Goal: Book appointment/travel/reservation

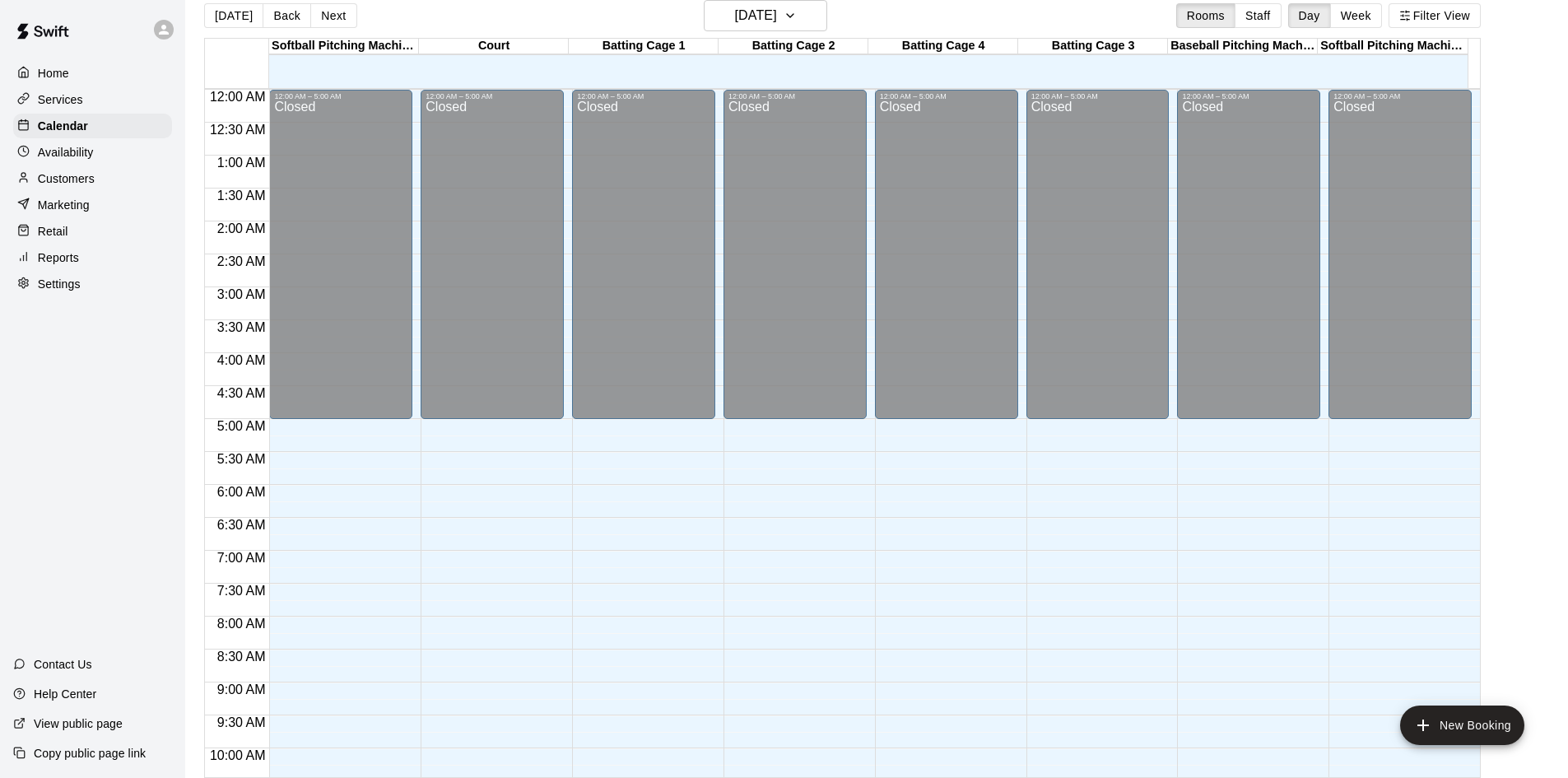
scroll to position [401, 0]
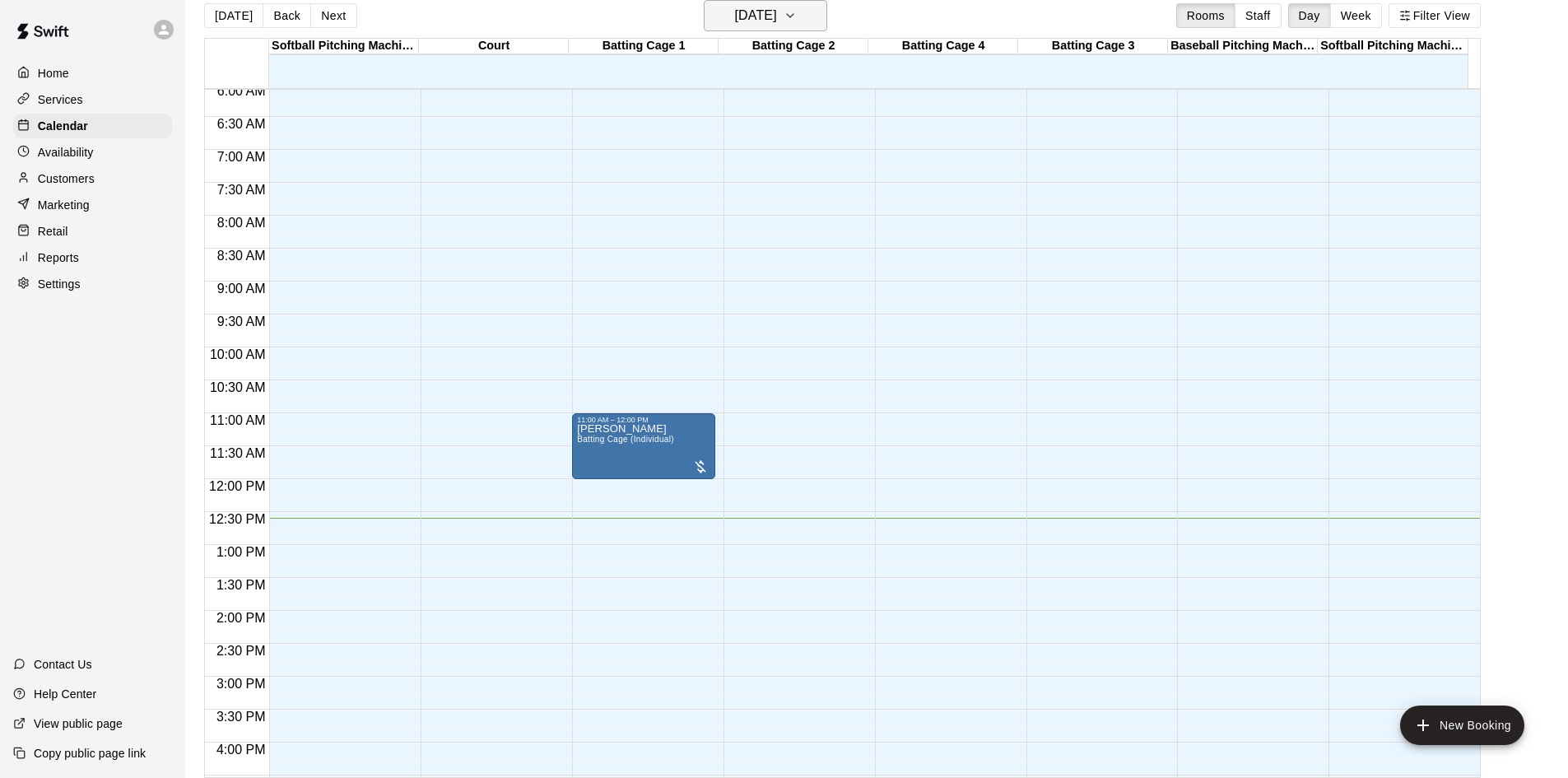
click at [797, 23] on icon "button" at bounding box center [790, 15] width 14 height 19
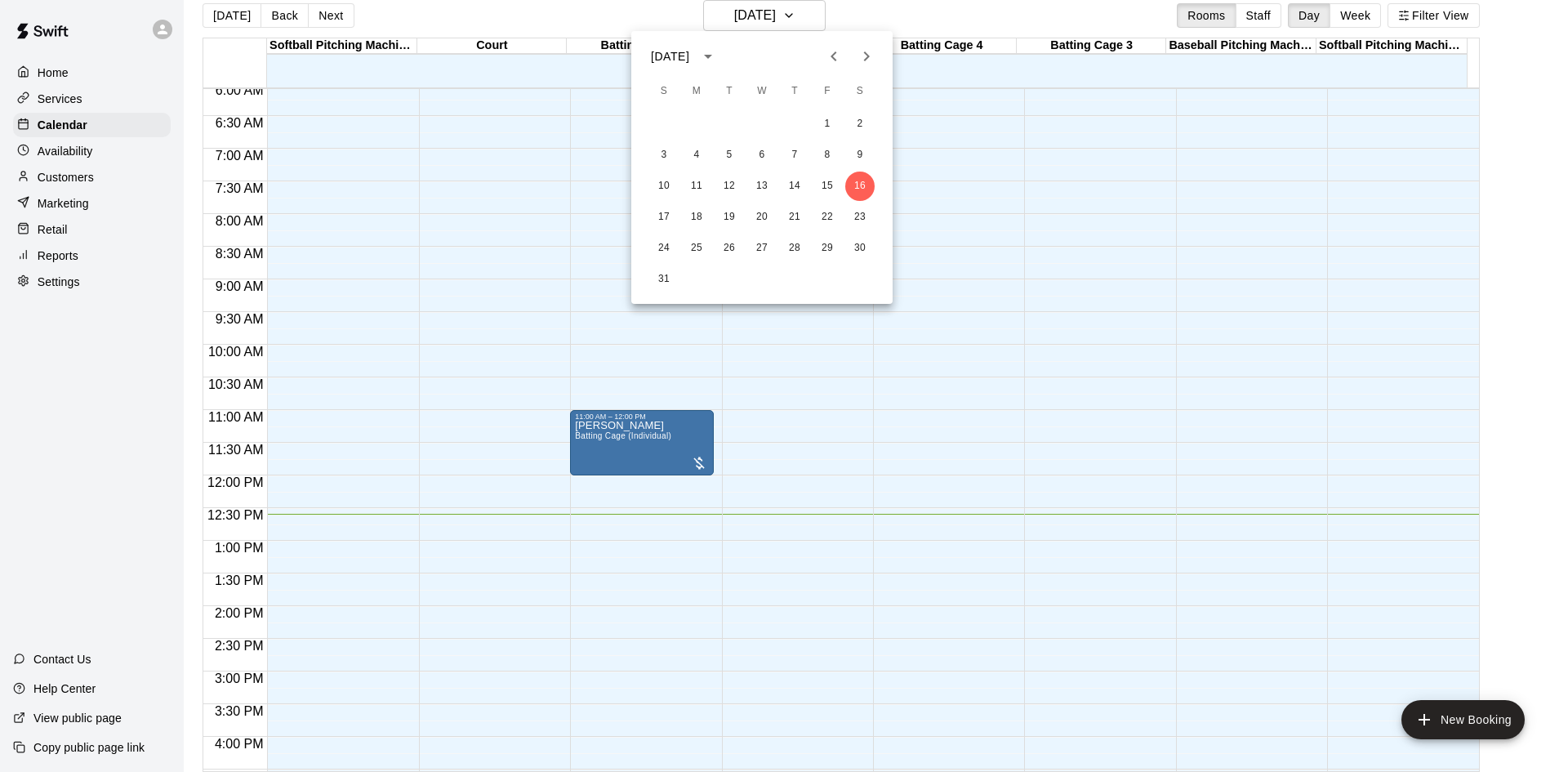
click at [860, 53] on icon "Next month" at bounding box center [866, 57] width 19 height 19
click at [870, 57] on icon "Next month" at bounding box center [867, 57] width 6 height 10
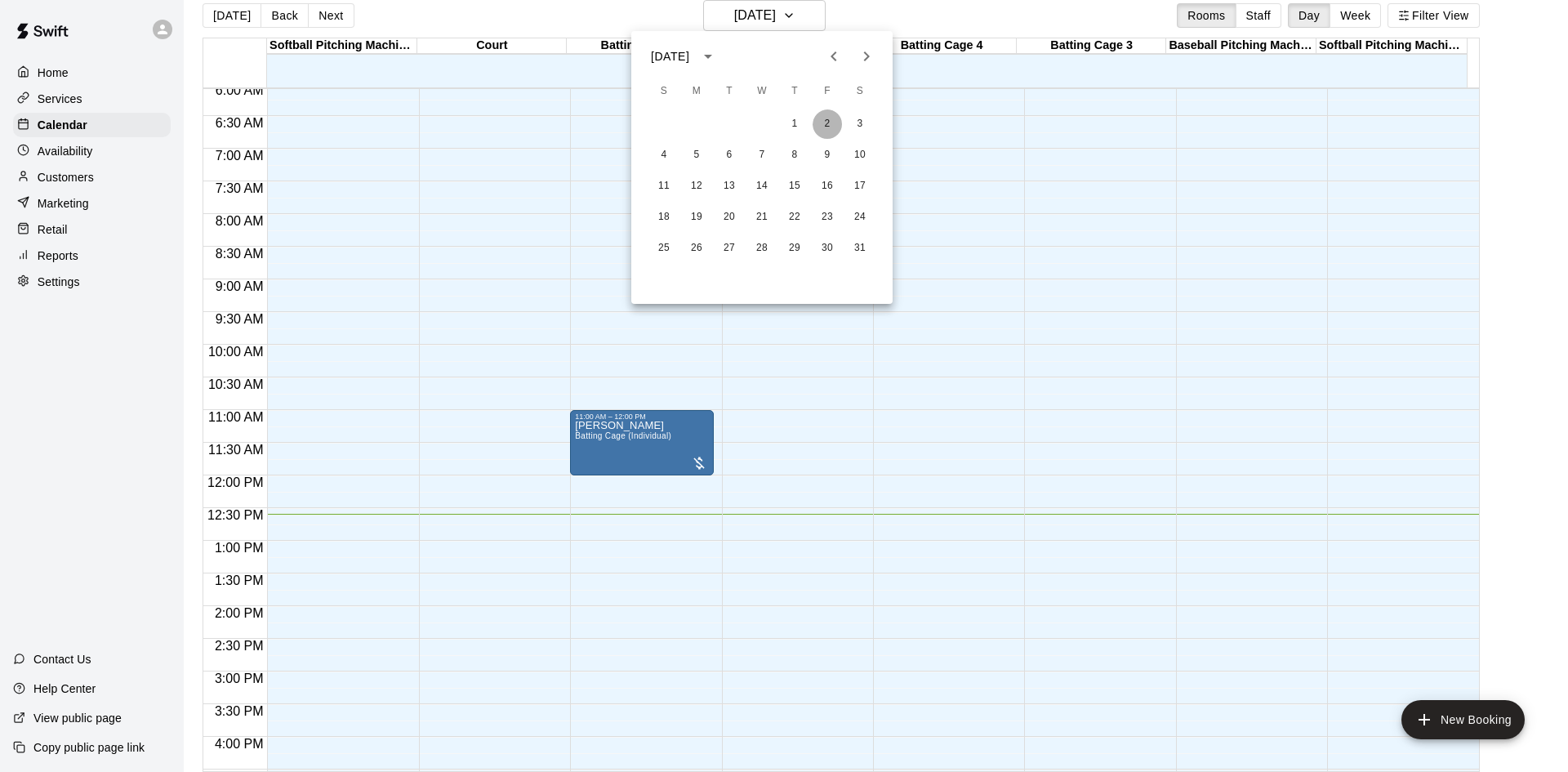
click at [824, 129] on button "2" at bounding box center [827, 124] width 30 height 30
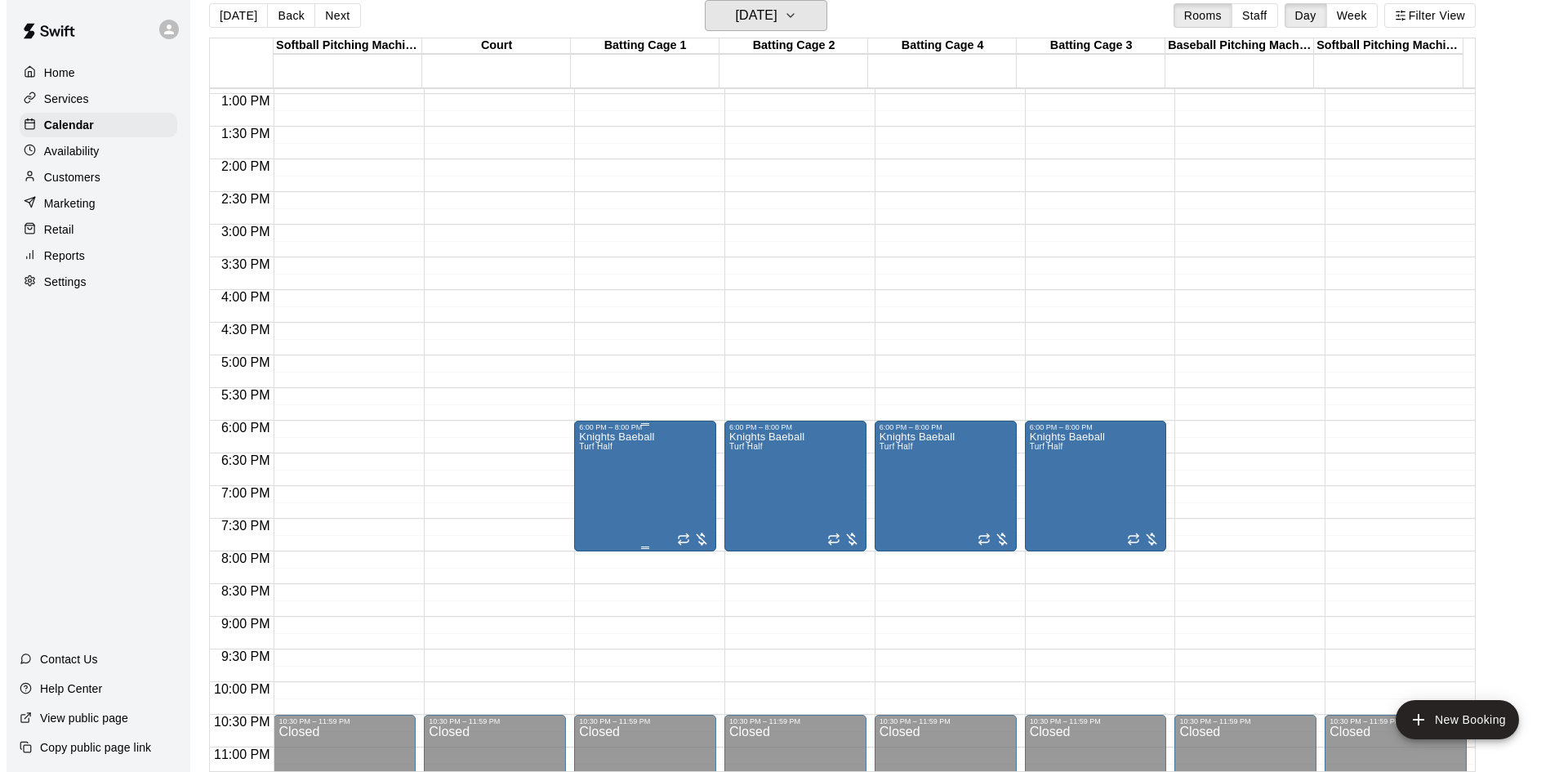
scroll to position [806, 0]
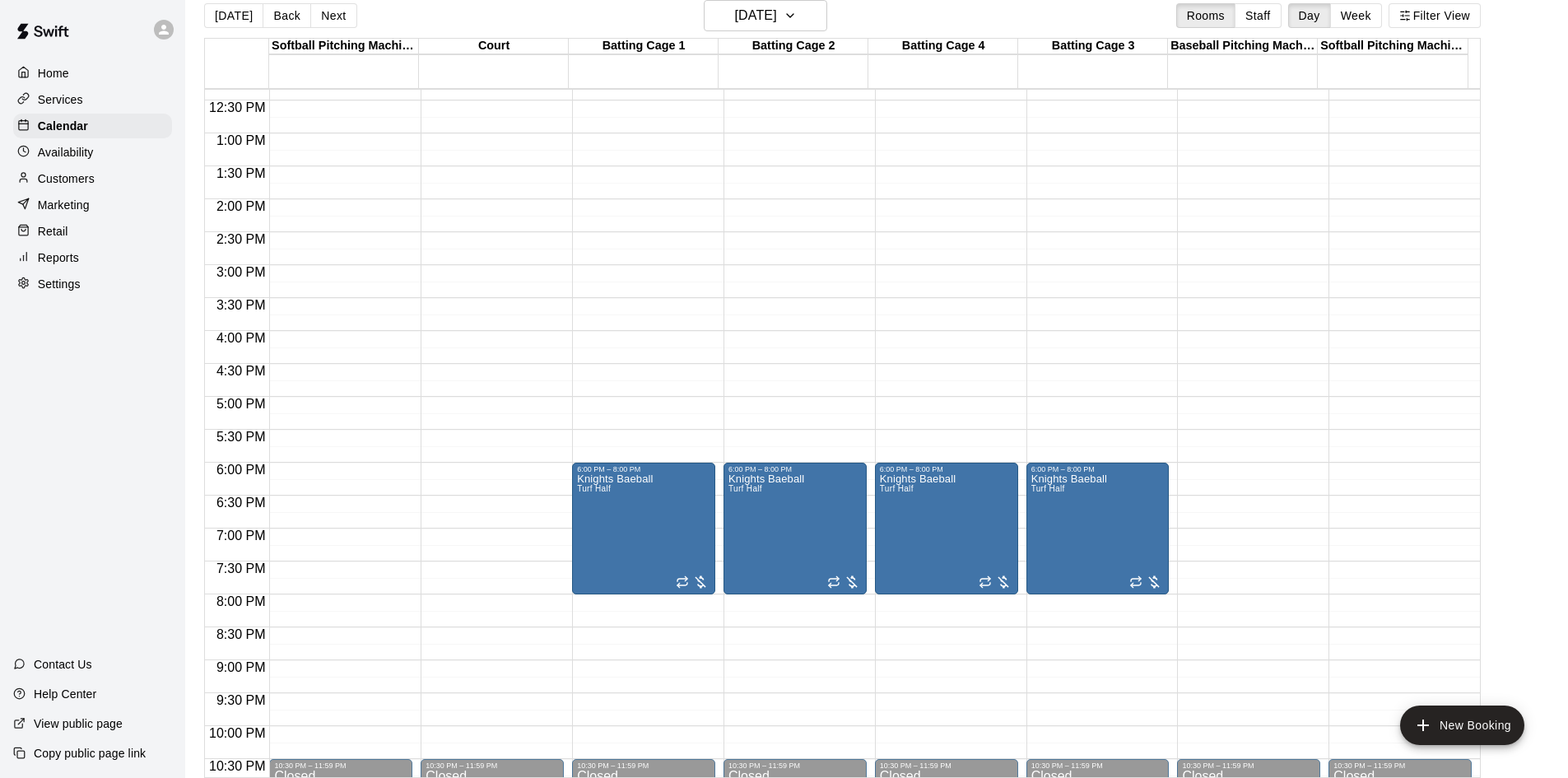
click at [640, 347] on div "12:00 AM – 5:00 AM Closed 6:00 PM – 8:00 PM Knights Baeball Turf Half 10:30 PM …" at bounding box center [644, 68] width 143 height 1581
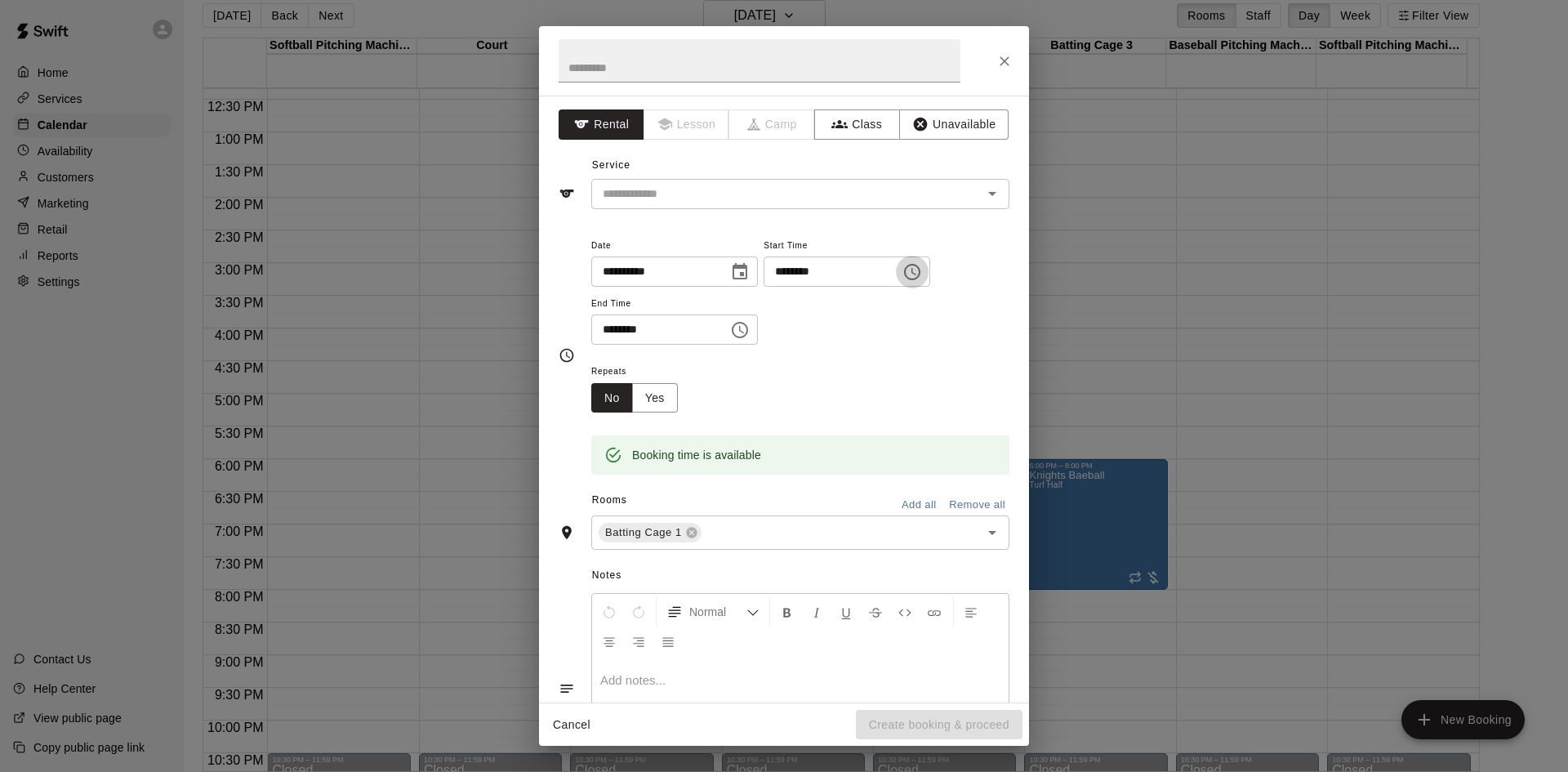
click at [922, 276] on icon "Choose time, selected time is 4:00 PM" at bounding box center [912, 272] width 19 height 19
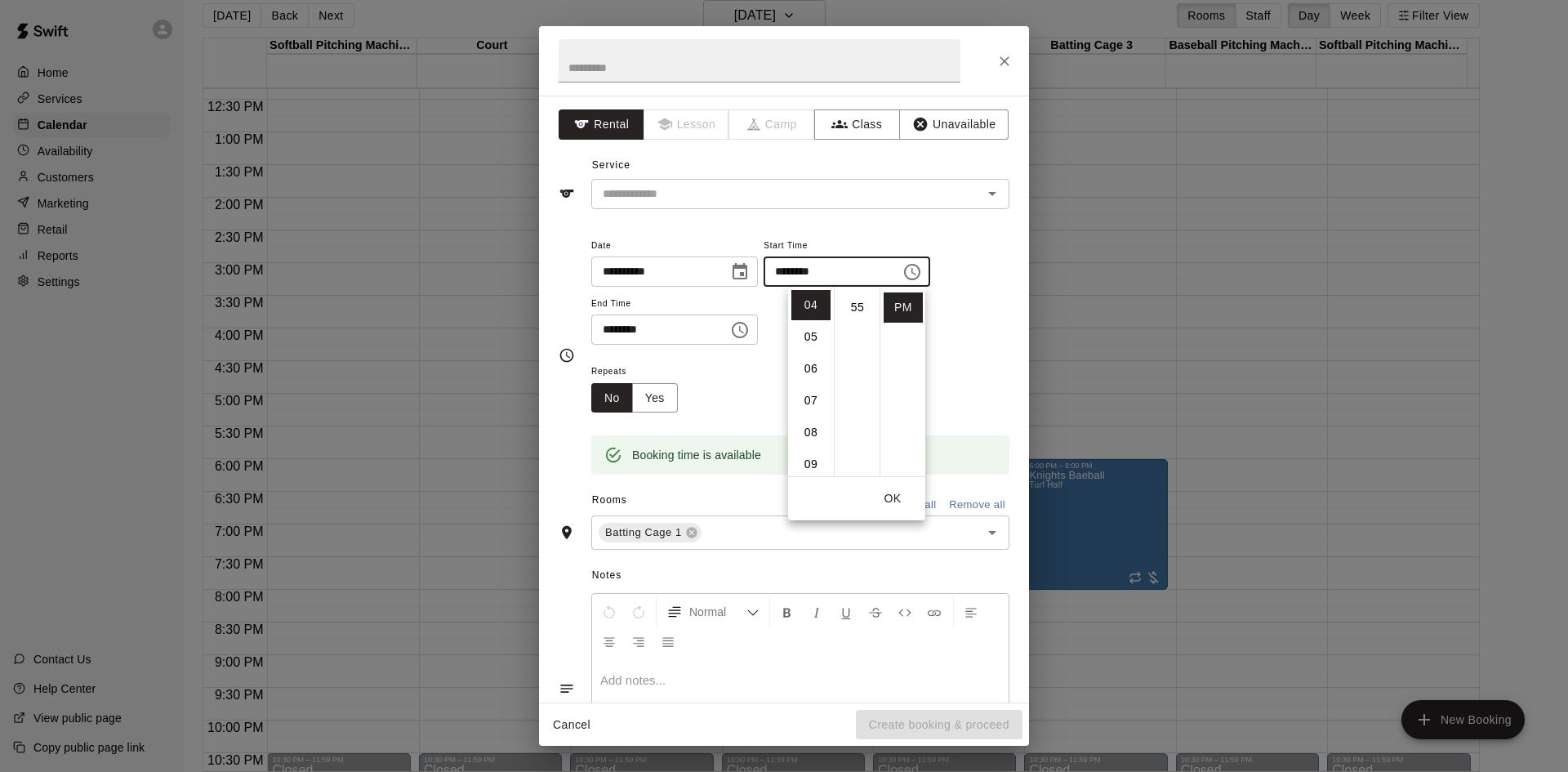
scroll to position [185, 0]
click at [854, 408] on li "45" at bounding box center [857, 408] width 39 height 31
type input "********"
click at [947, 381] on div "Repeats No Yes" at bounding box center [800, 387] width 418 height 52
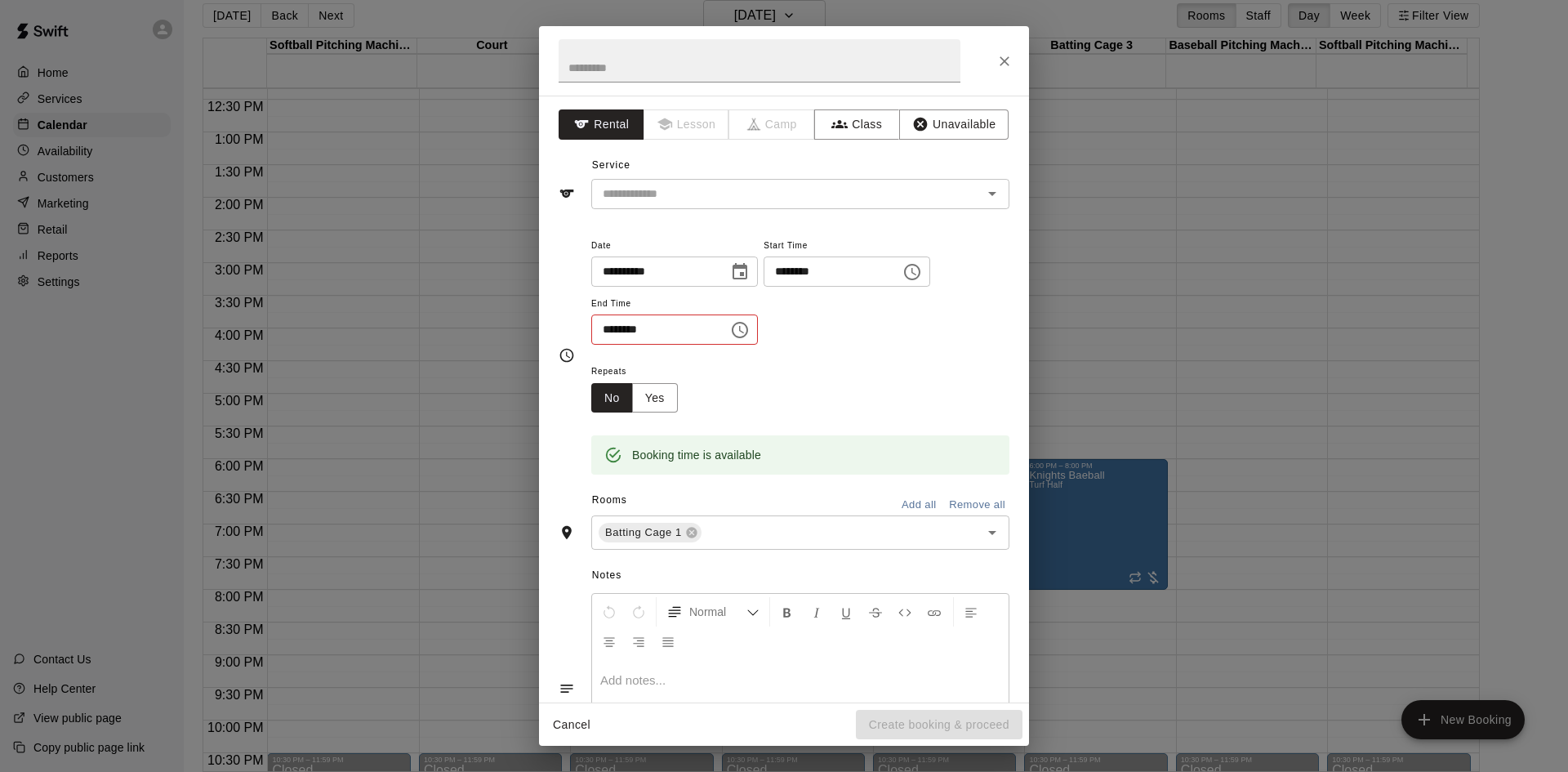
click at [750, 330] on icon "Choose time, selected time is 4:30 PM" at bounding box center [740, 329] width 19 height 19
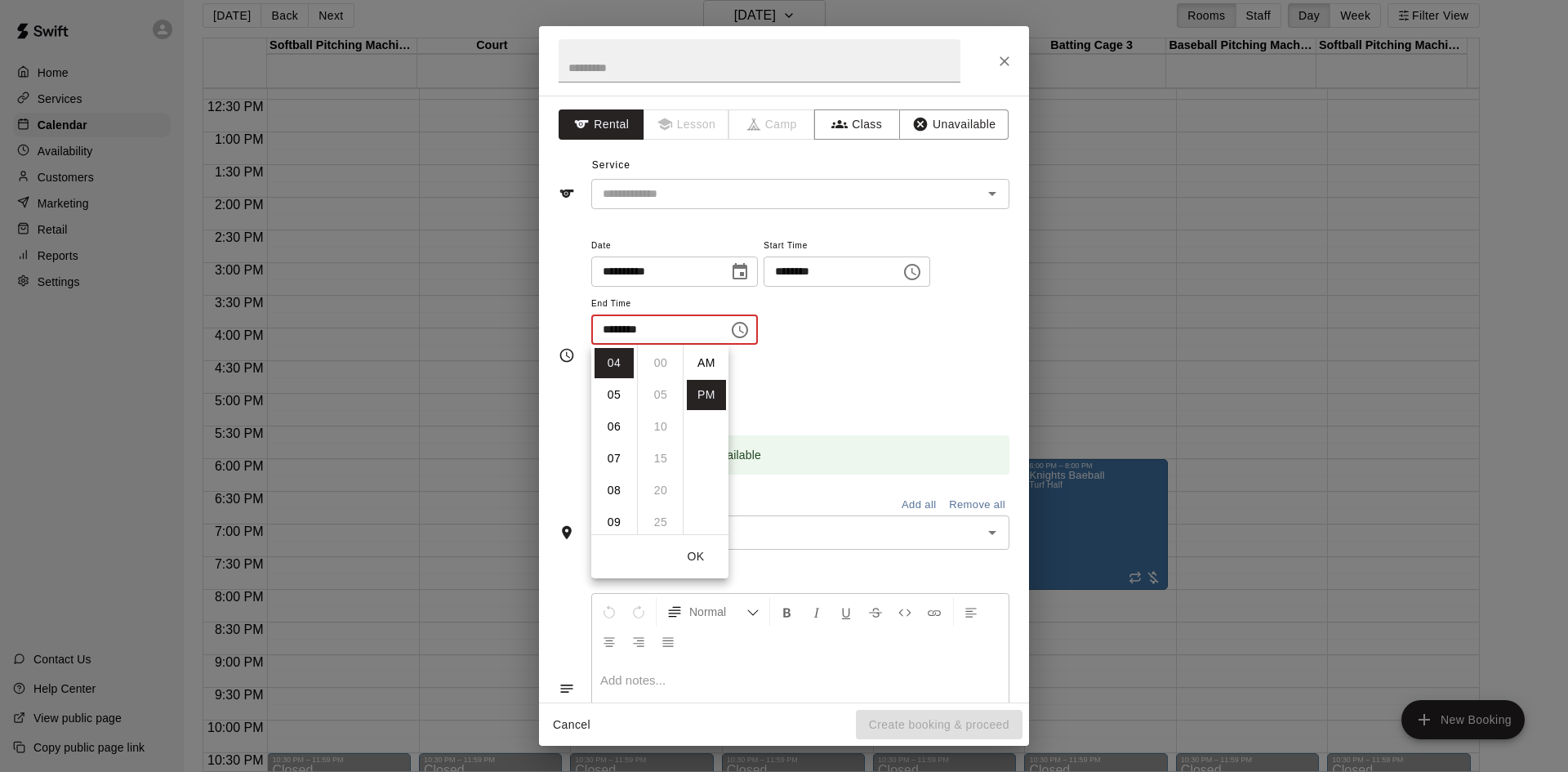
scroll to position [30, 0]
click at [611, 393] on li "05" at bounding box center [614, 396] width 39 height 31
click at [653, 454] on li "45" at bounding box center [661, 459] width 39 height 31
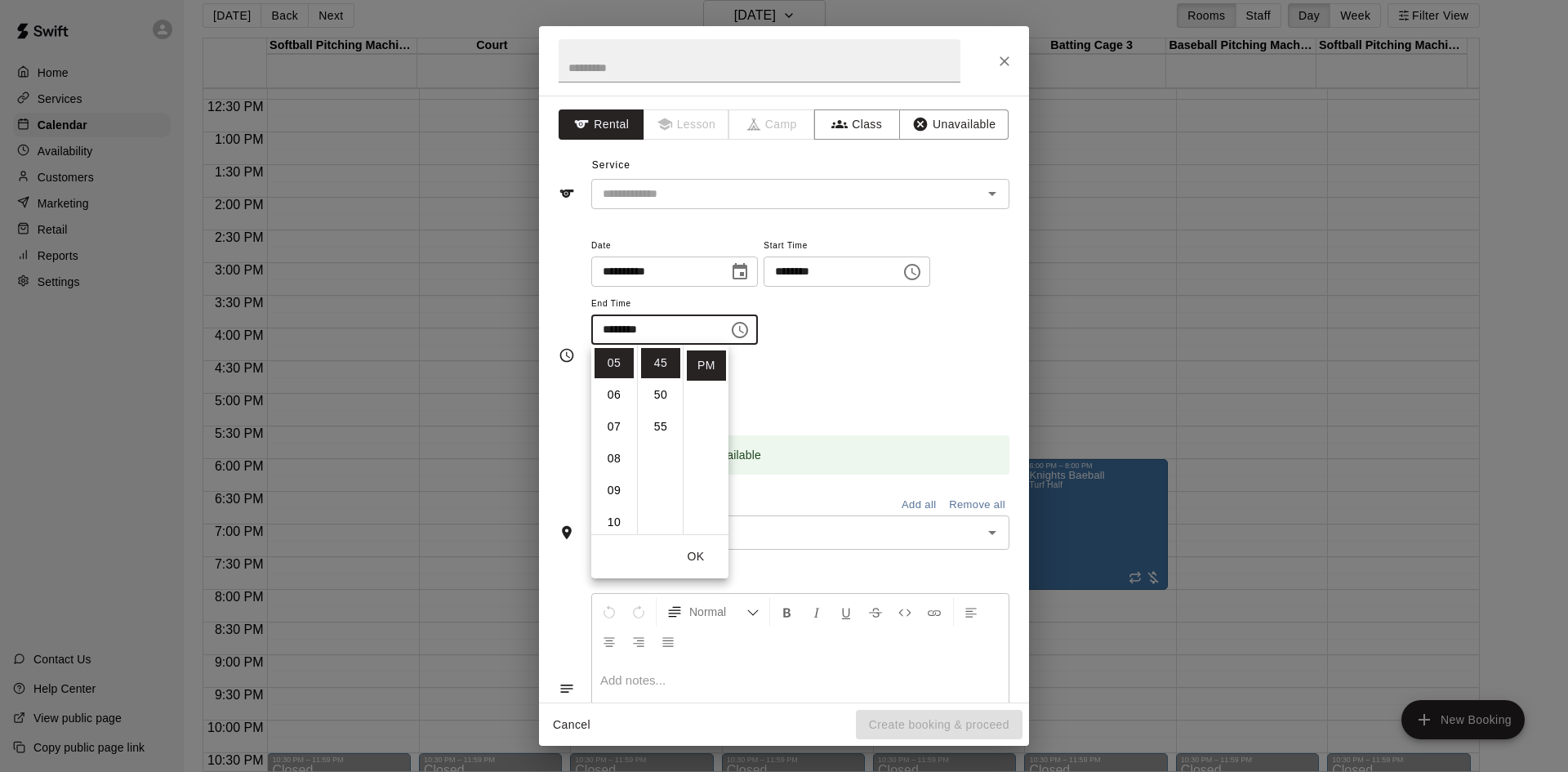
click at [832, 413] on div "Booking time is available" at bounding box center [800, 443] width 418 height 62
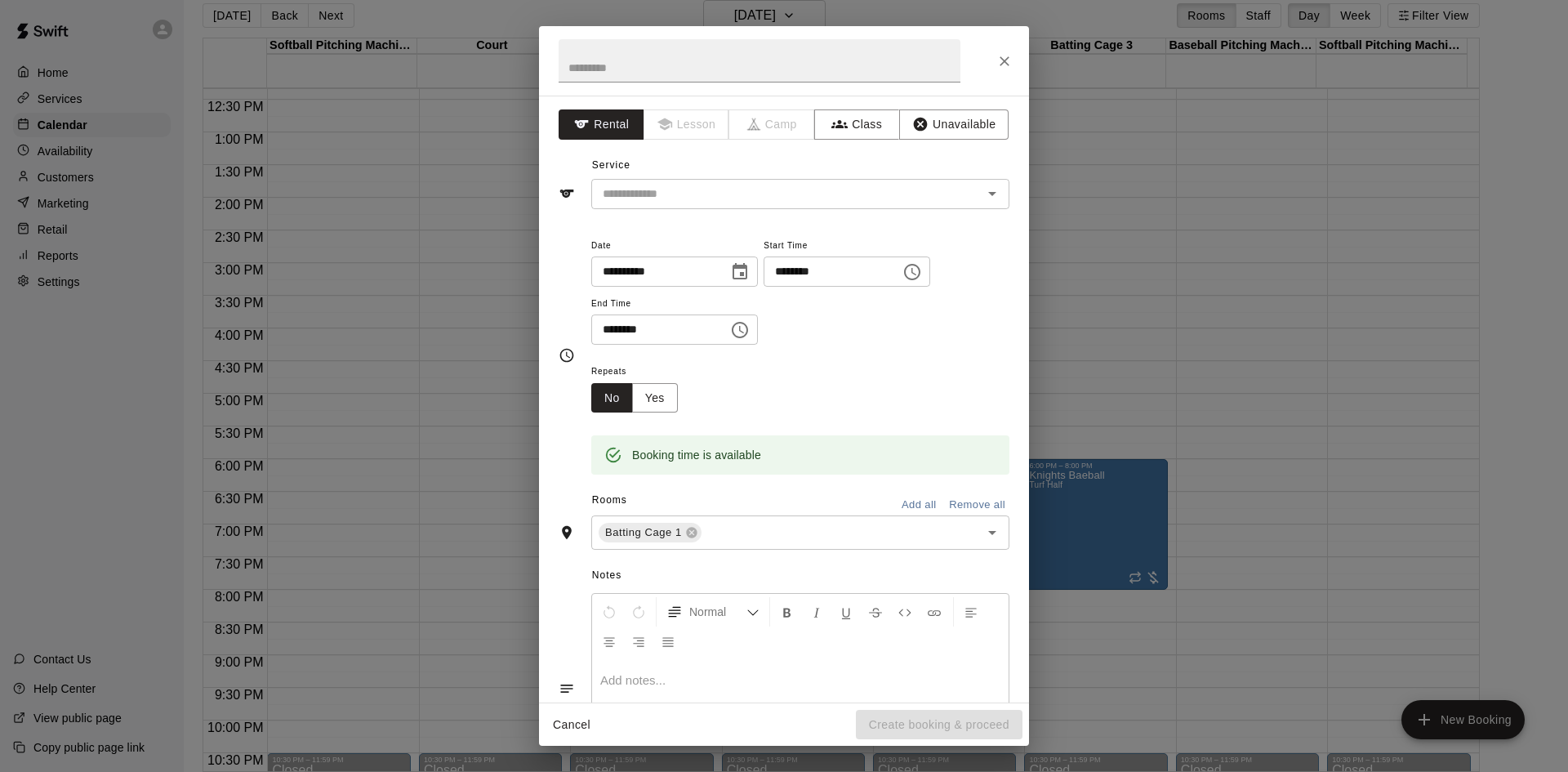
click at [750, 334] on icon "Choose time, selected time is 5:45 PM" at bounding box center [740, 329] width 19 height 19
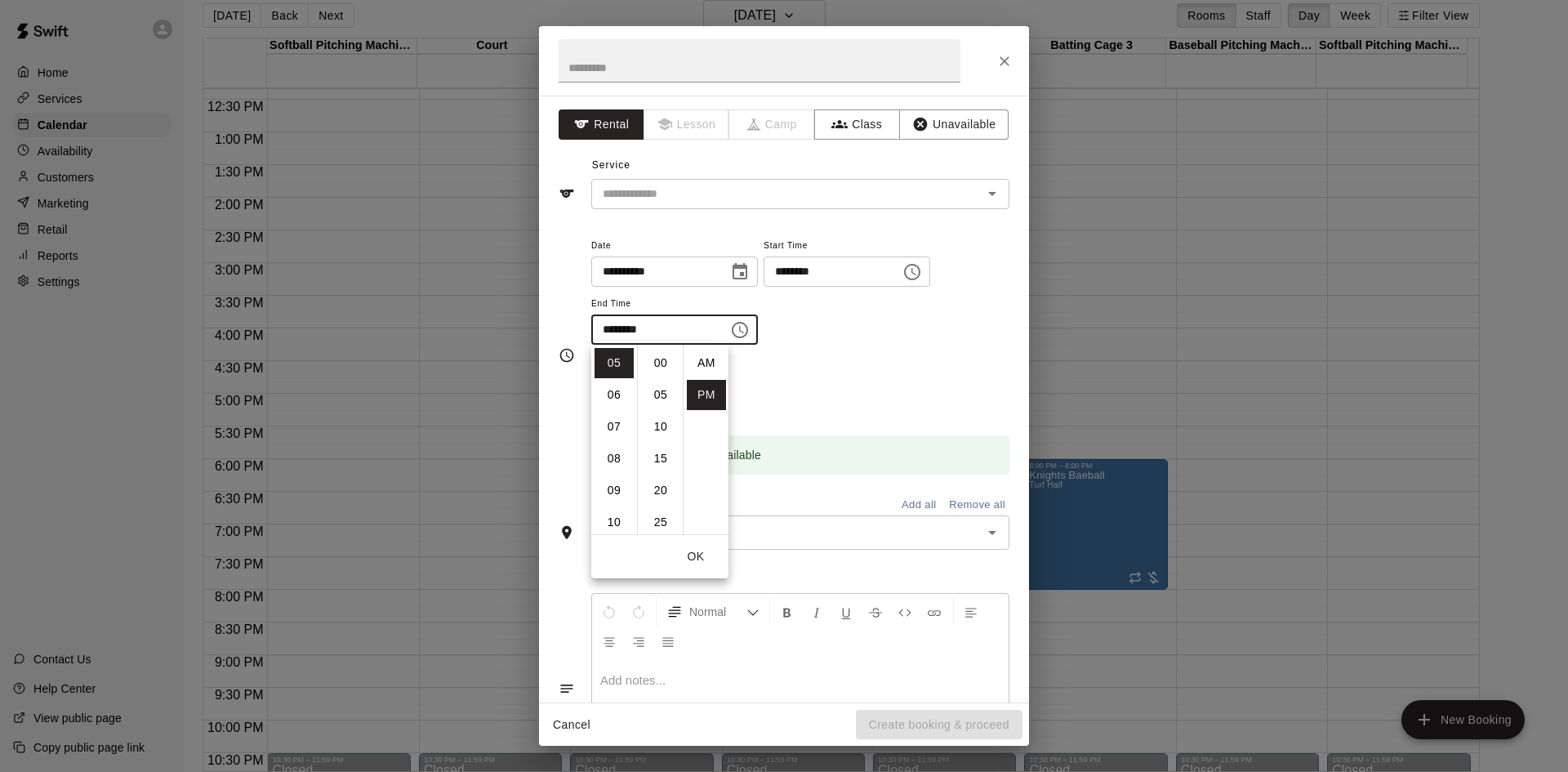
scroll to position [30, 0]
click at [619, 402] on li "06" at bounding box center [614, 396] width 39 height 31
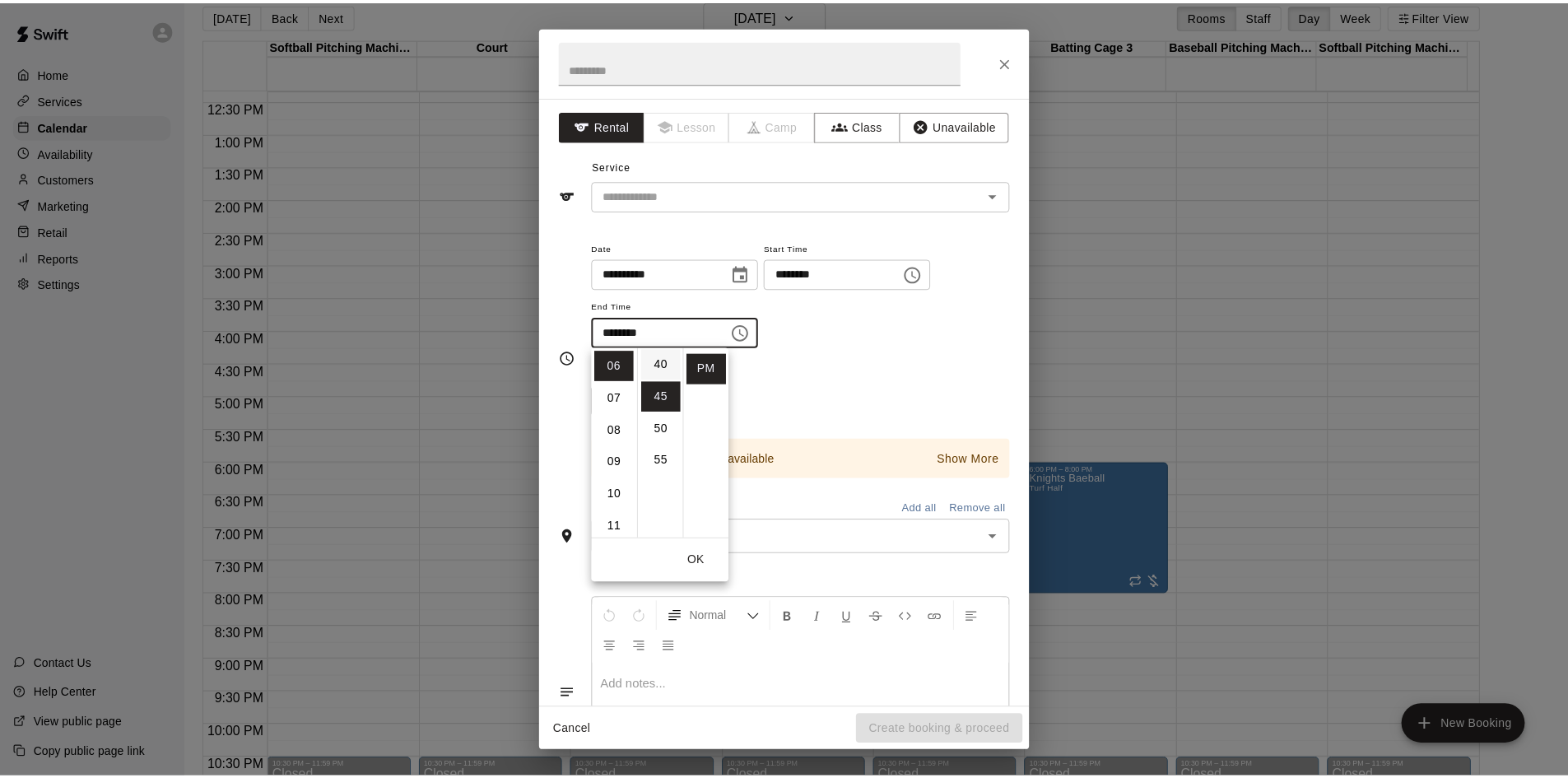
scroll to position [0, 0]
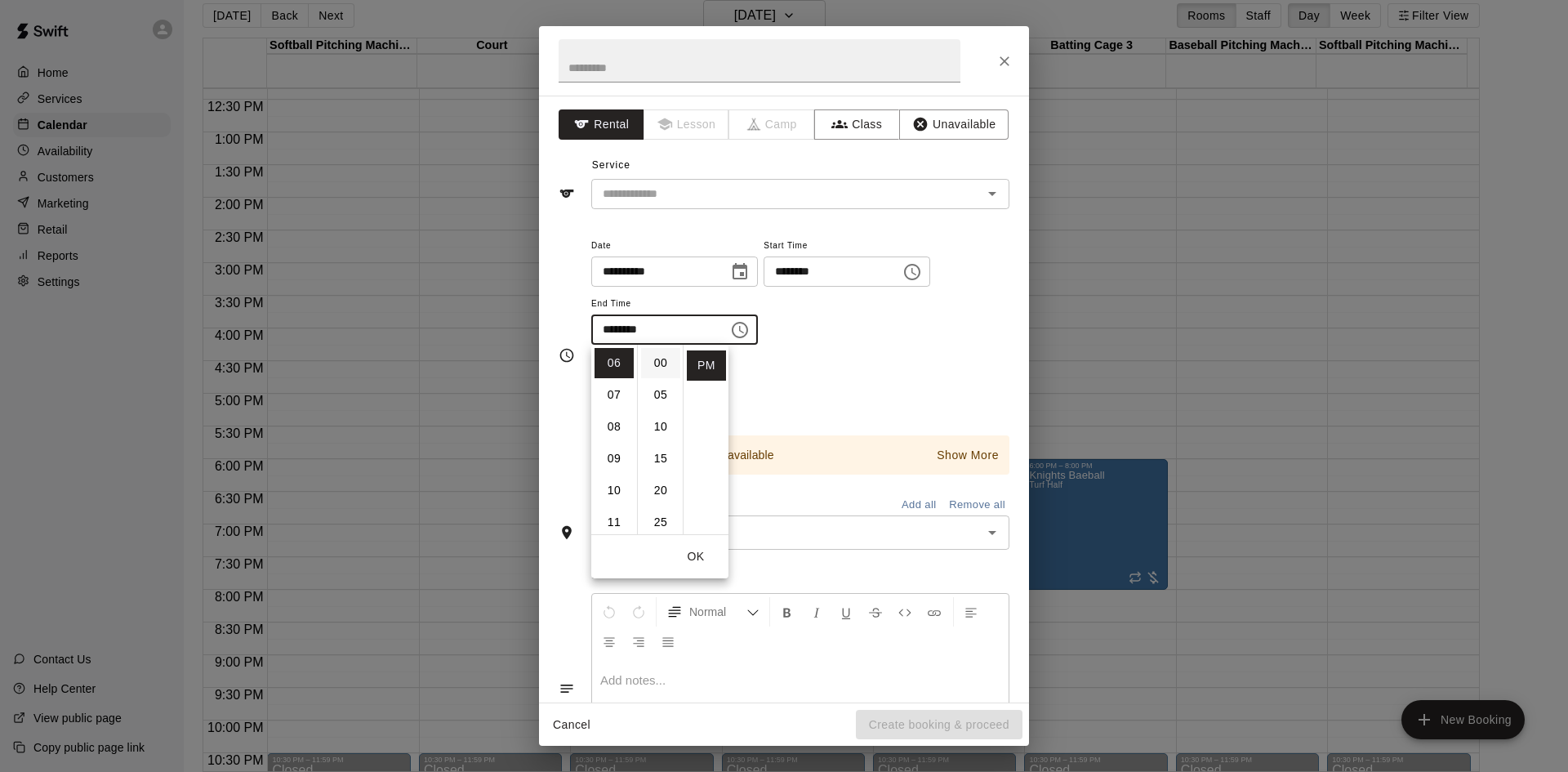
click at [652, 356] on li "00" at bounding box center [661, 363] width 39 height 31
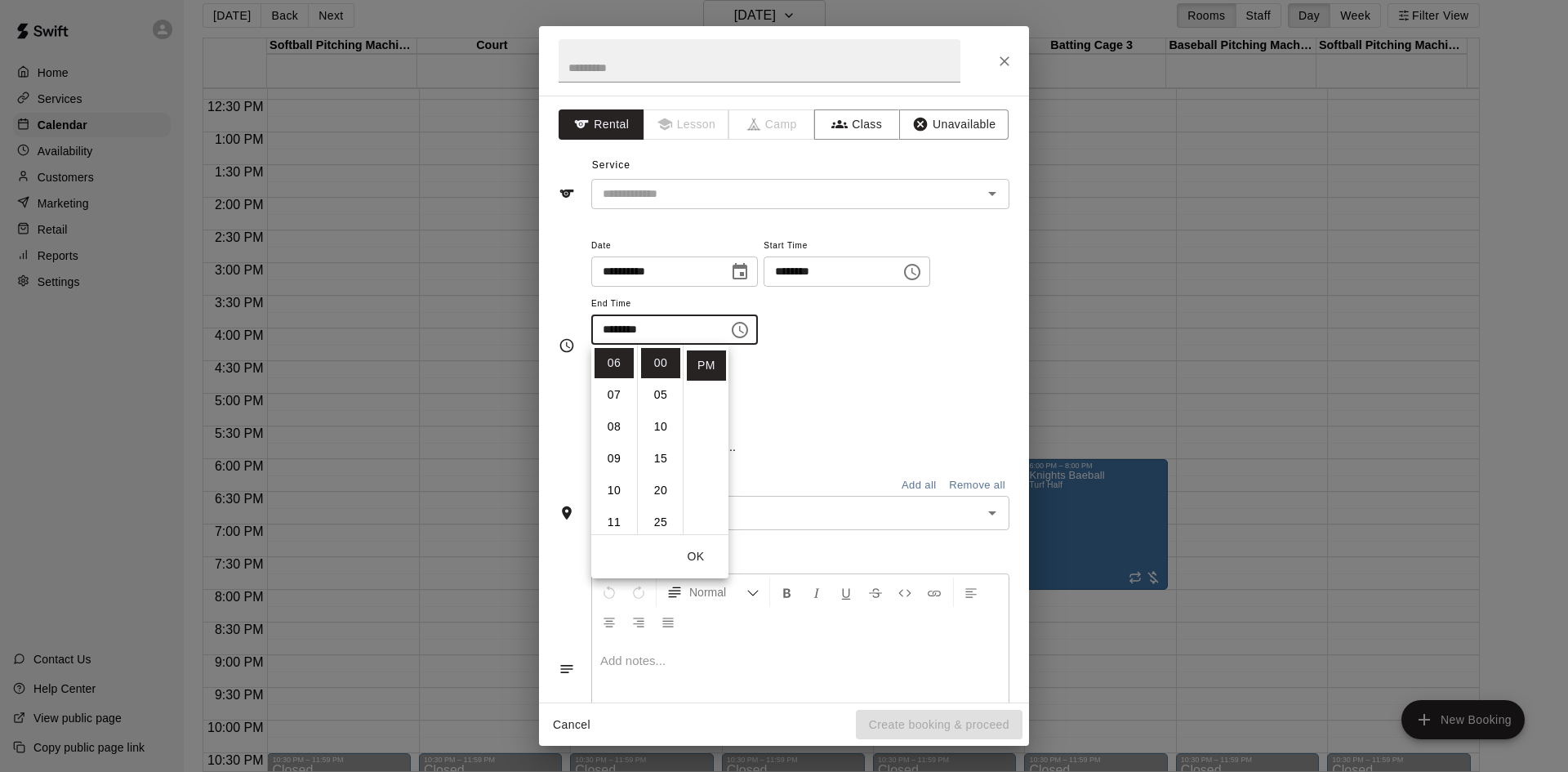
type input "********"
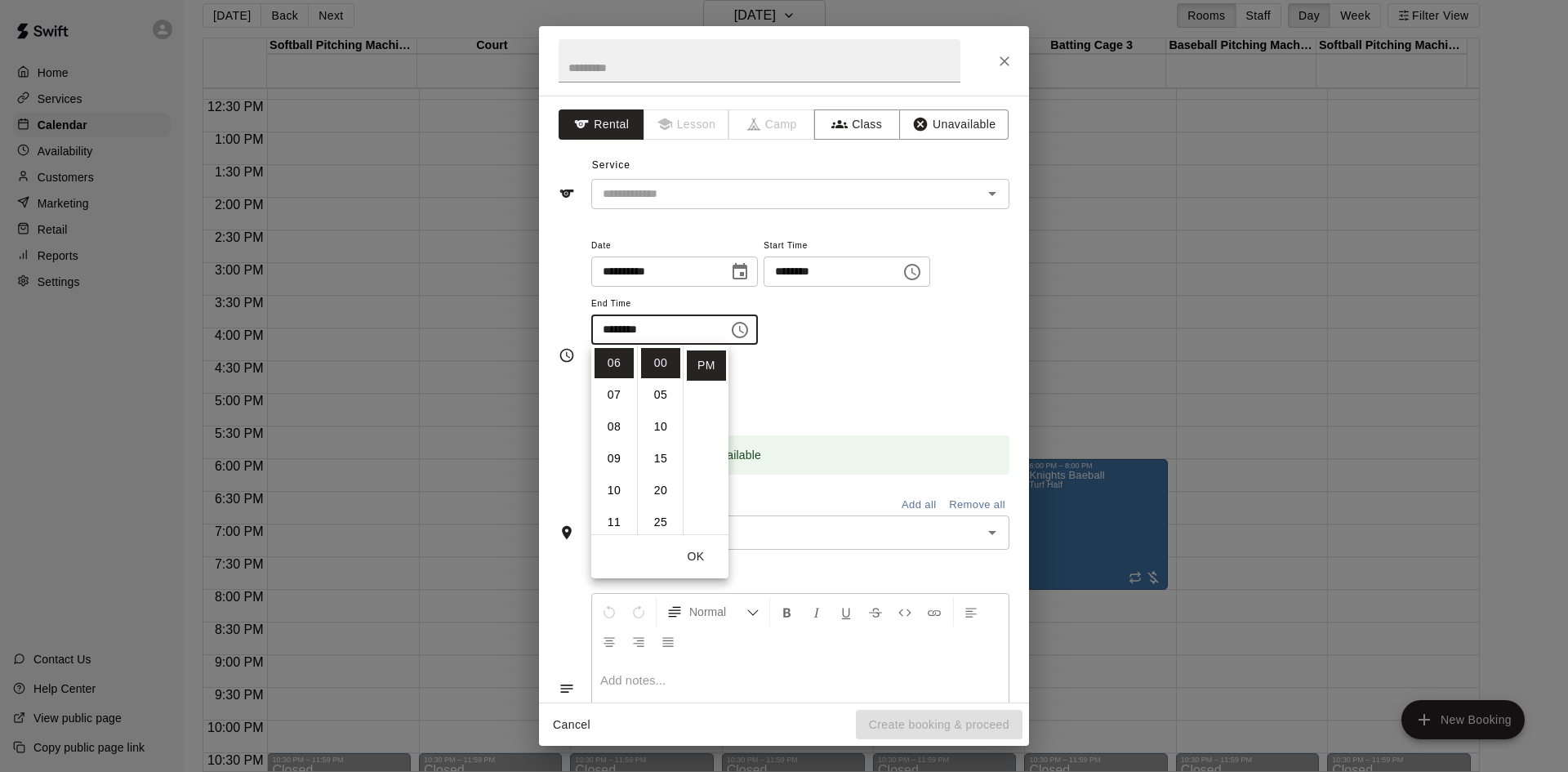
click at [865, 365] on div "Repeats No Yes" at bounding box center [800, 387] width 418 height 52
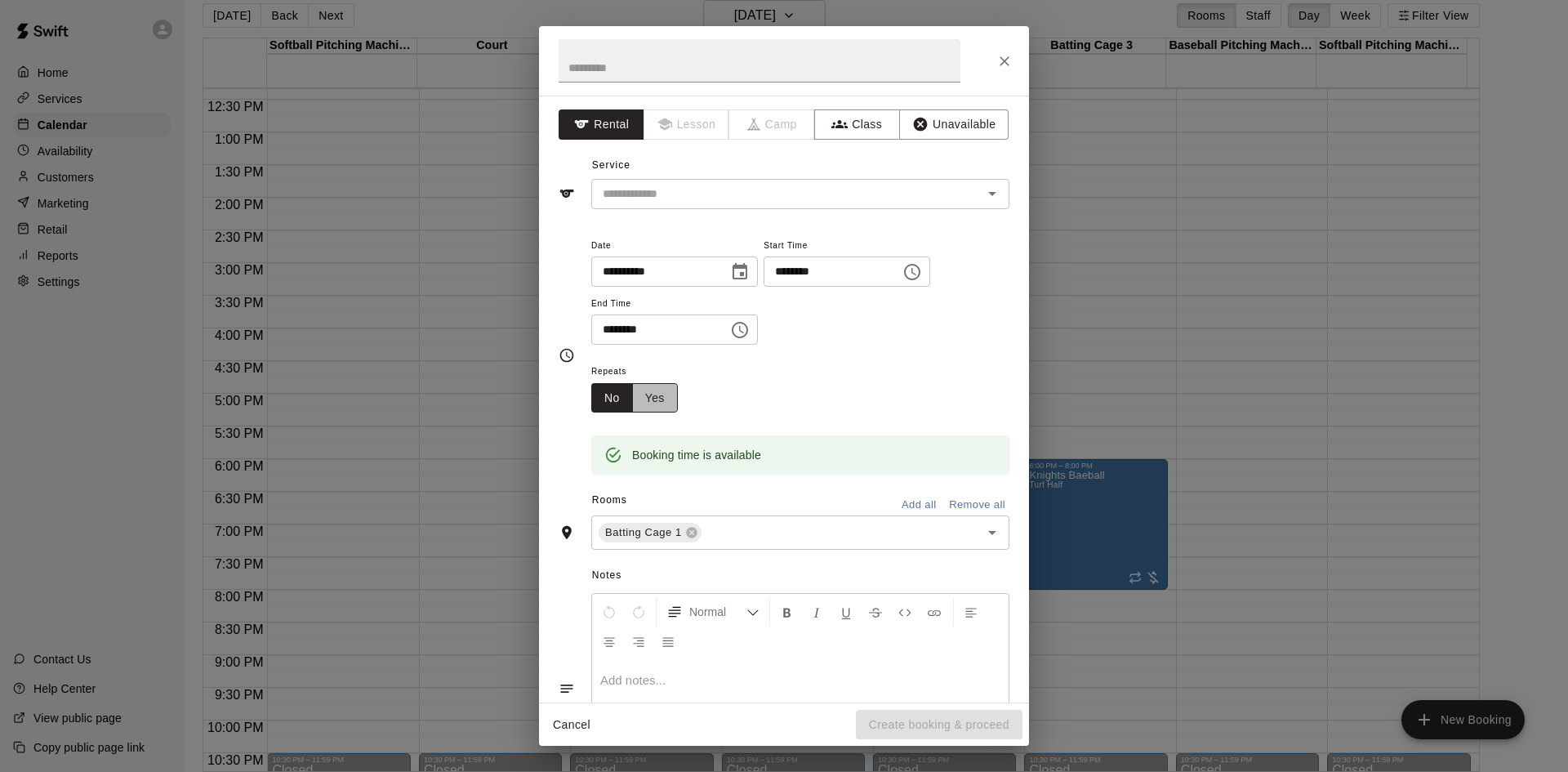
click at [660, 397] on button "Yes" at bounding box center [655, 398] width 46 height 31
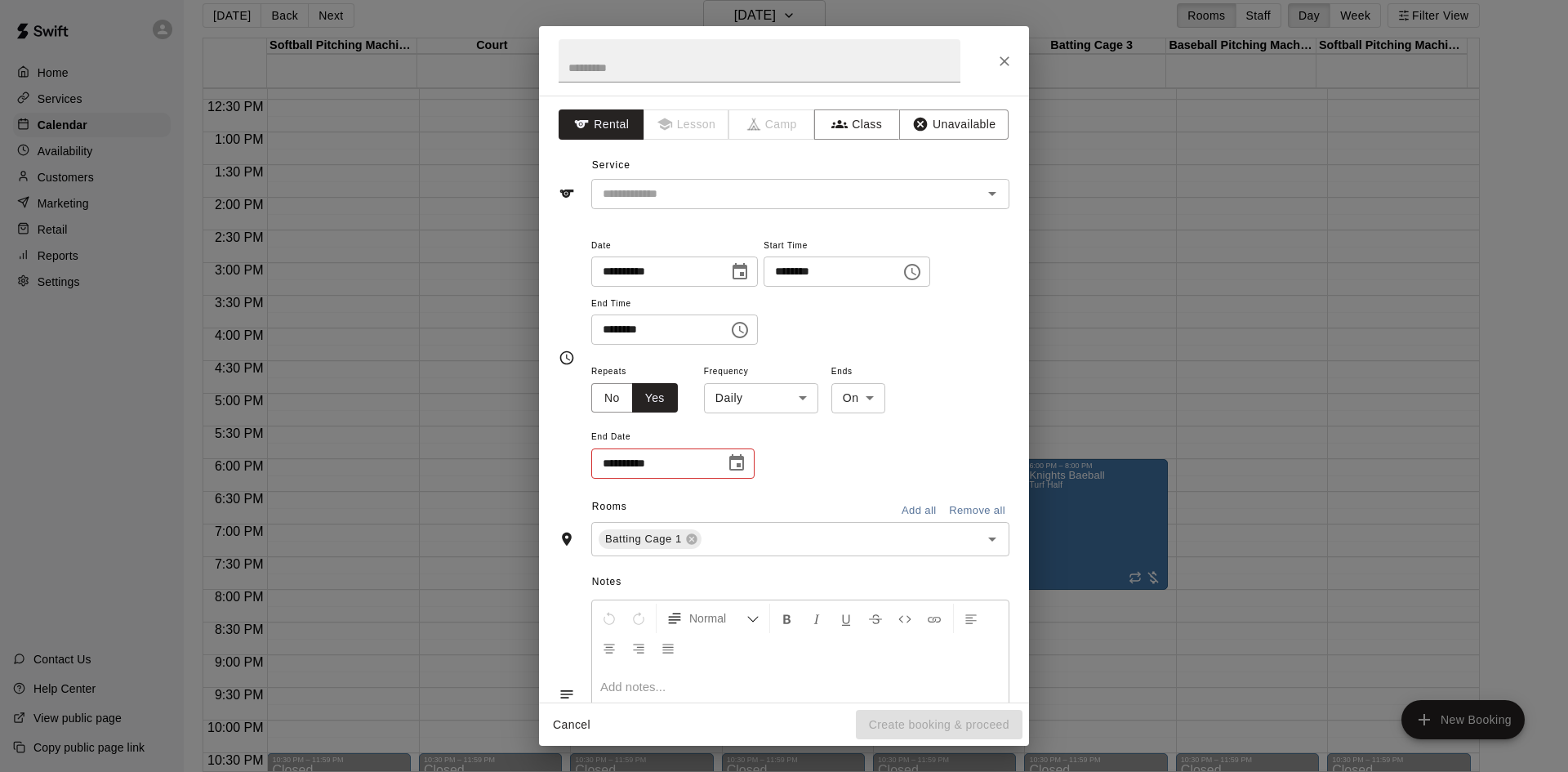
click at [795, 405] on body "Home Services Calendar Availability Customers Marketing Retail Reports Settings…" at bounding box center [784, 380] width 1568 height 799
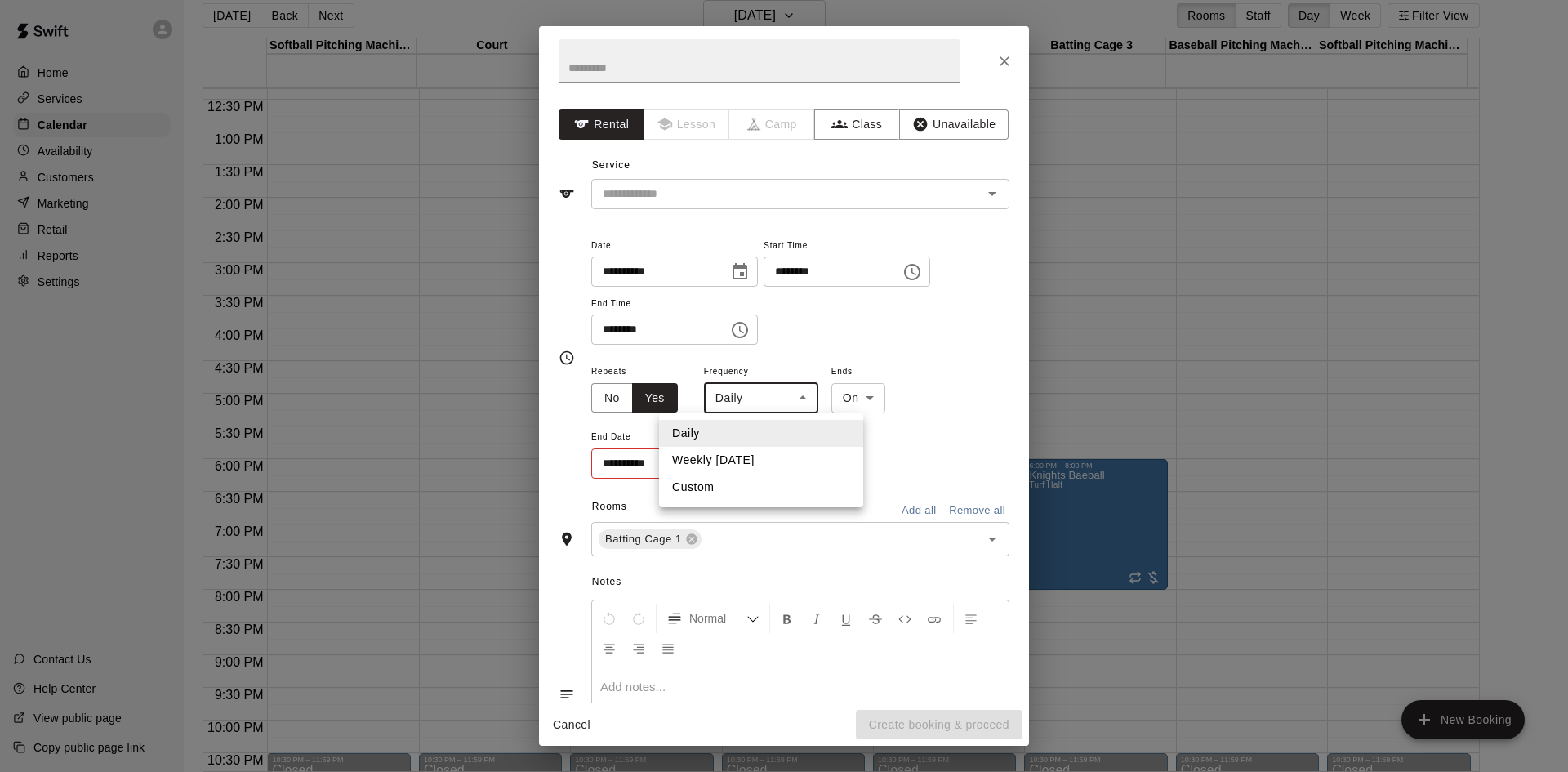
click at [765, 459] on li "Weekly [DATE]" at bounding box center [761, 461] width 204 height 27
type input "******"
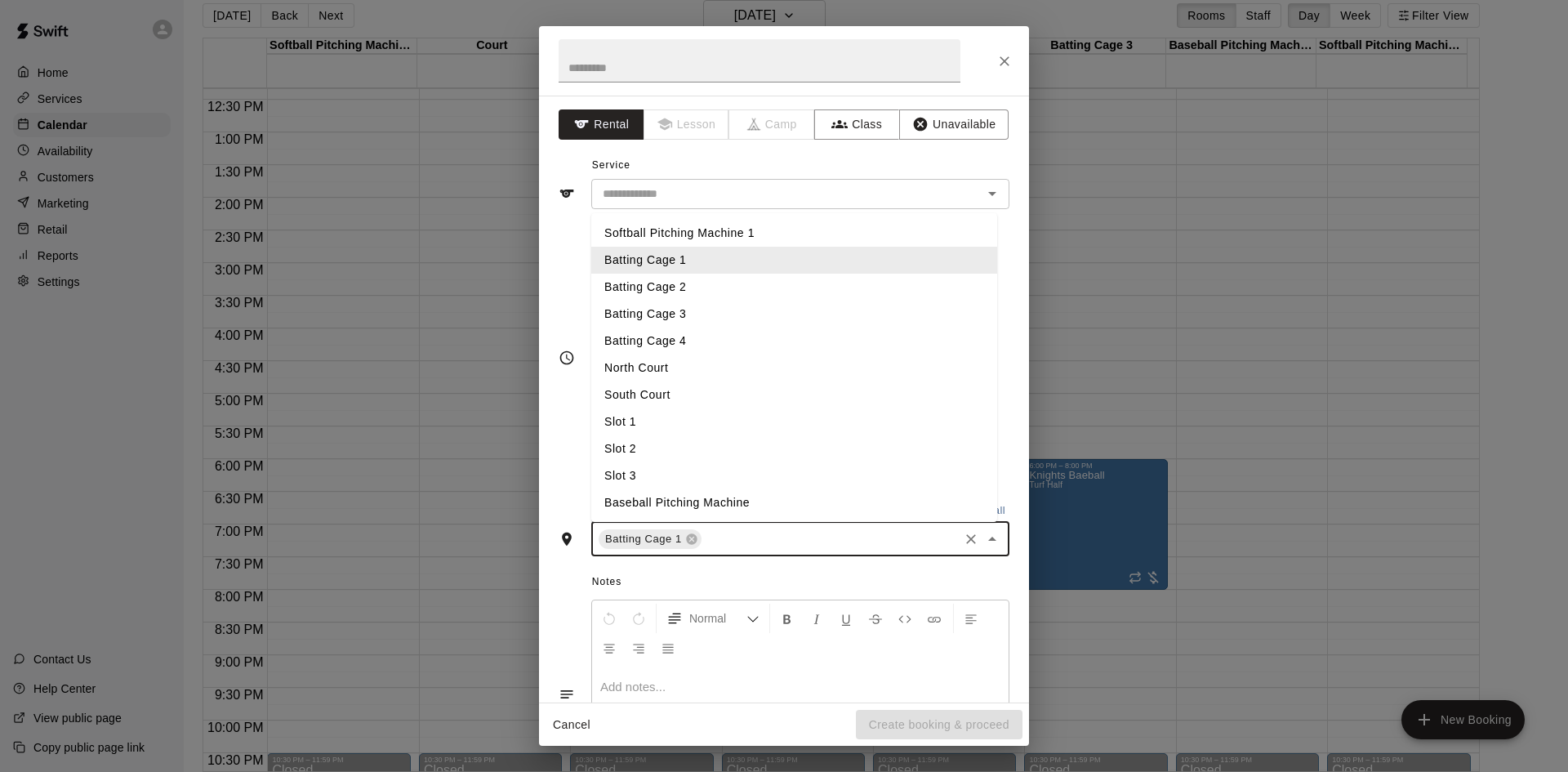
click at [788, 535] on input "text" at bounding box center [830, 538] width 253 height 20
click at [702, 292] on li "Batting Cage 2" at bounding box center [795, 287] width 406 height 27
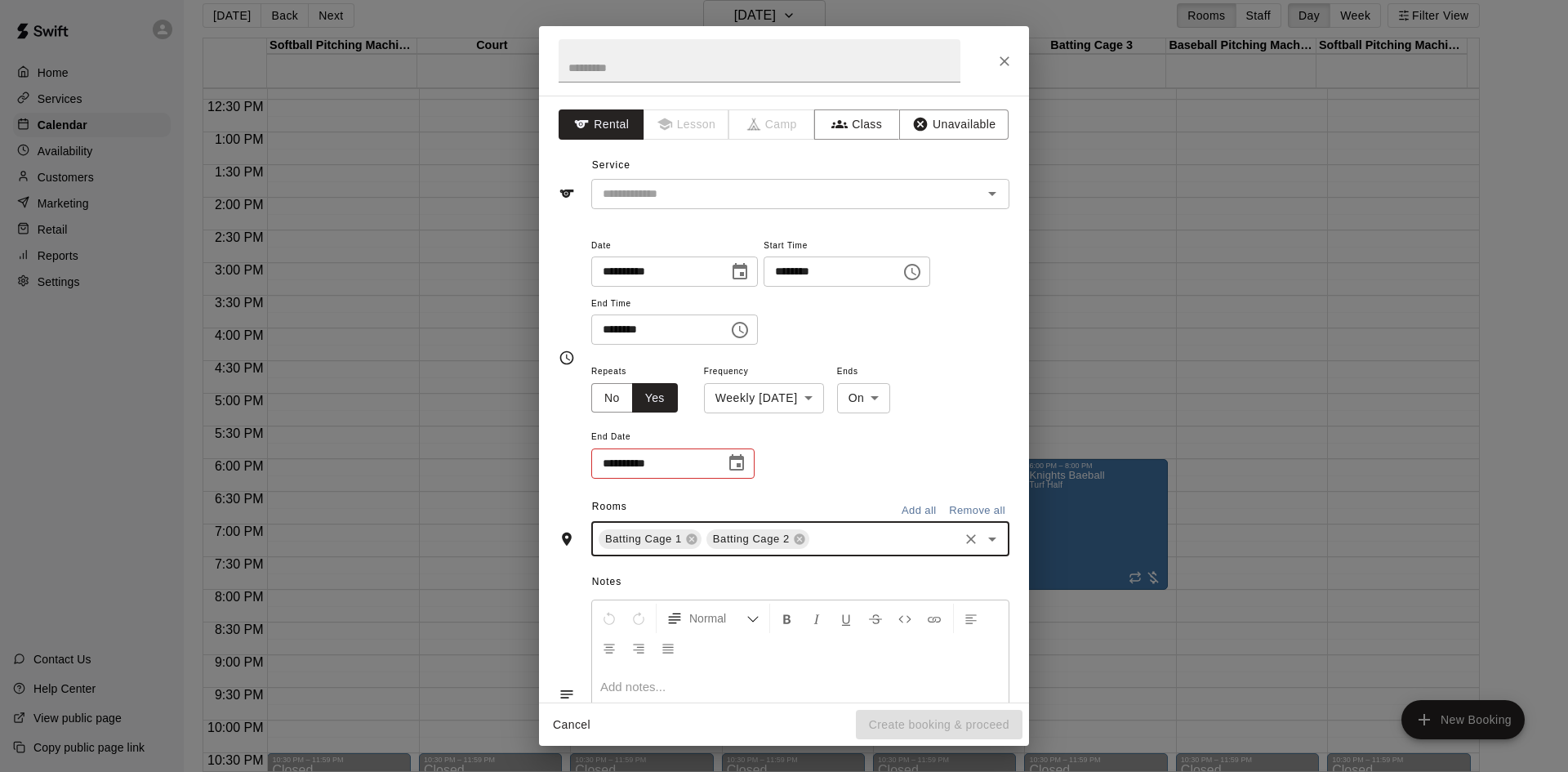
click at [821, 547] on input "text" at bounding box center [884, 538] width 145 height 20
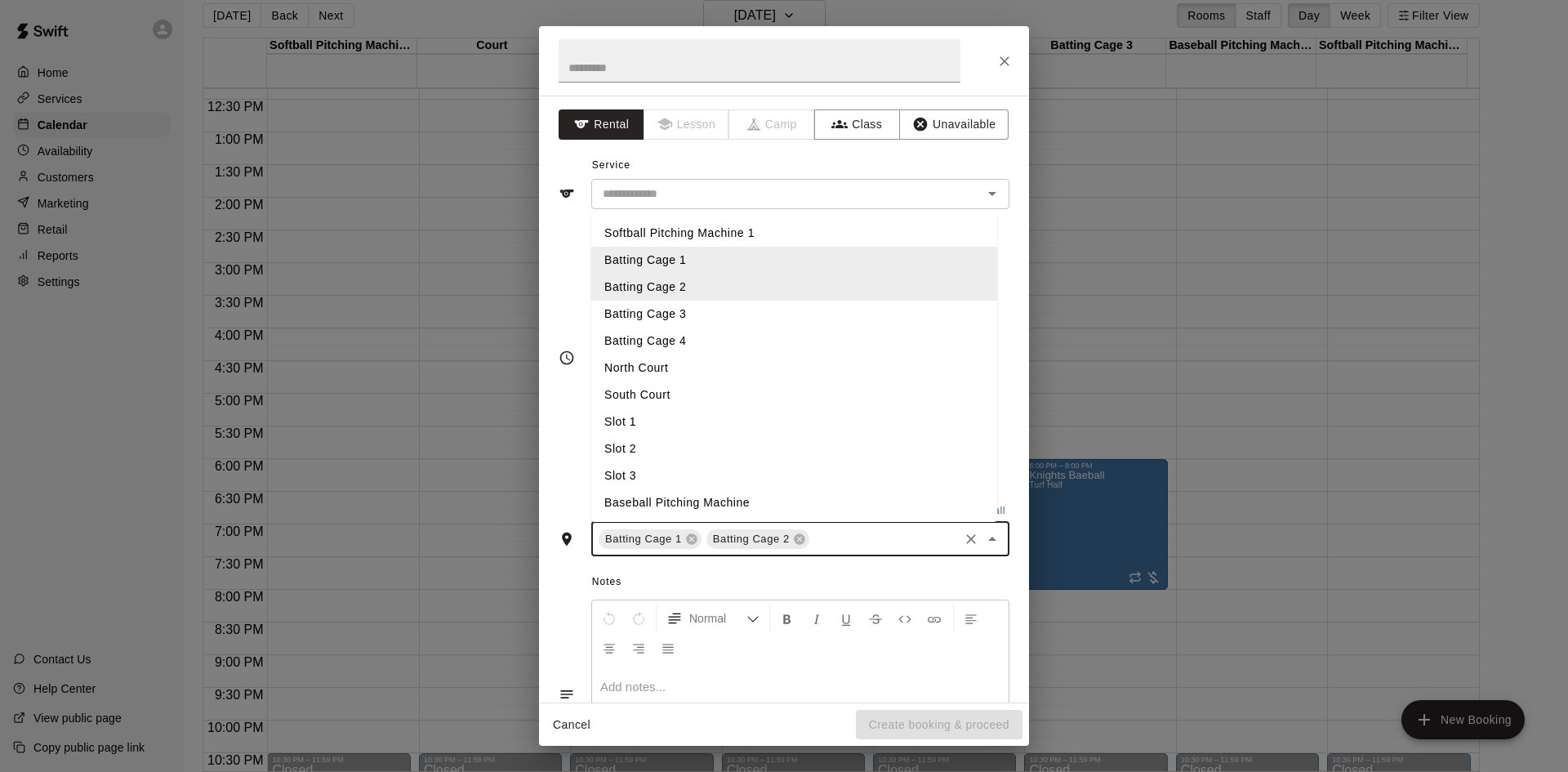
click at [759, 322] on li "Batting Cage 3" at bounding box center [795, 314] width 406 height 27
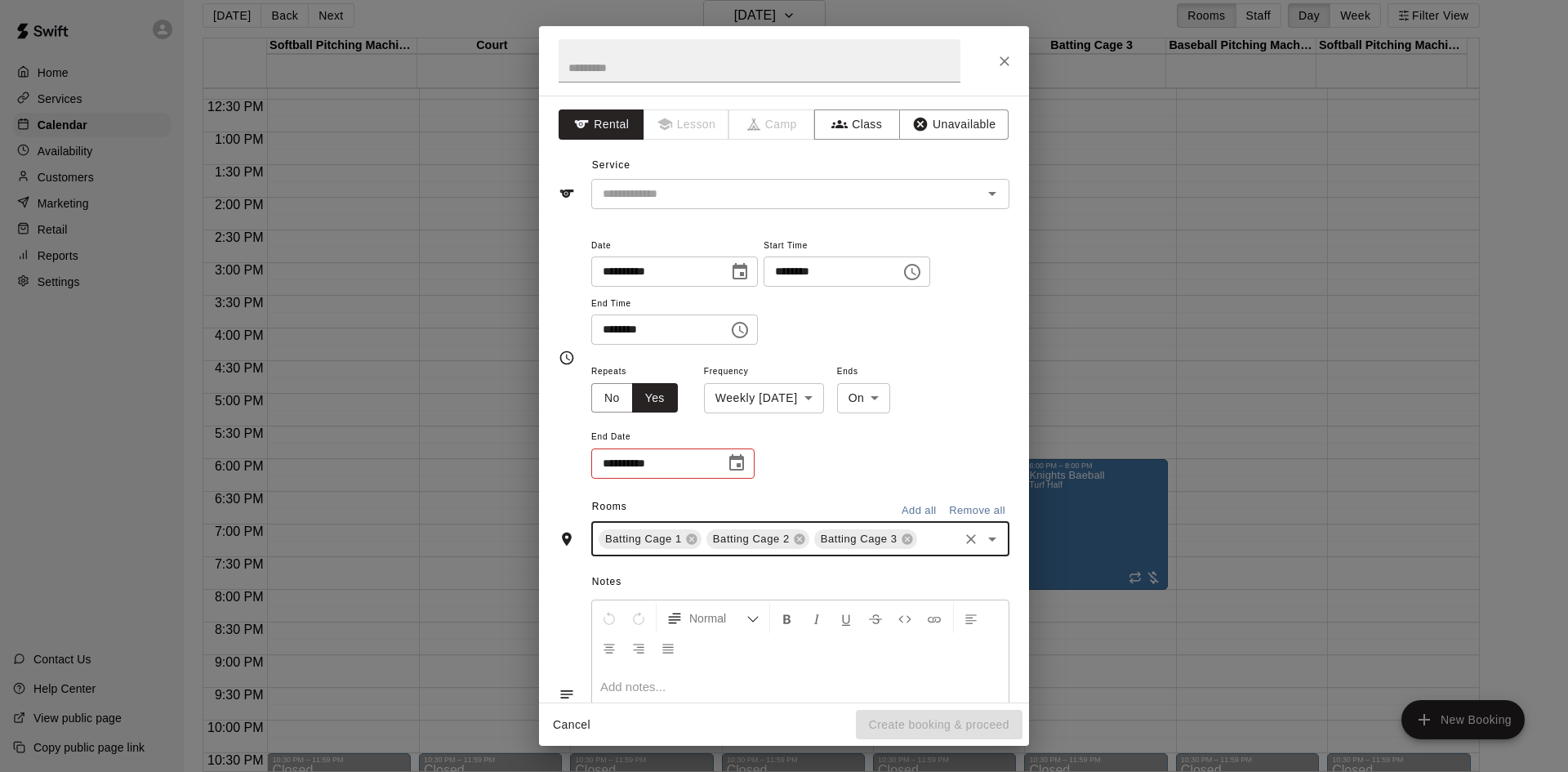
click at [870, 556] on div "Batting Cage 1 Batting Cage 2 Batting Cage 3 ​" at bounding box center [800, 539] width 418 height 34
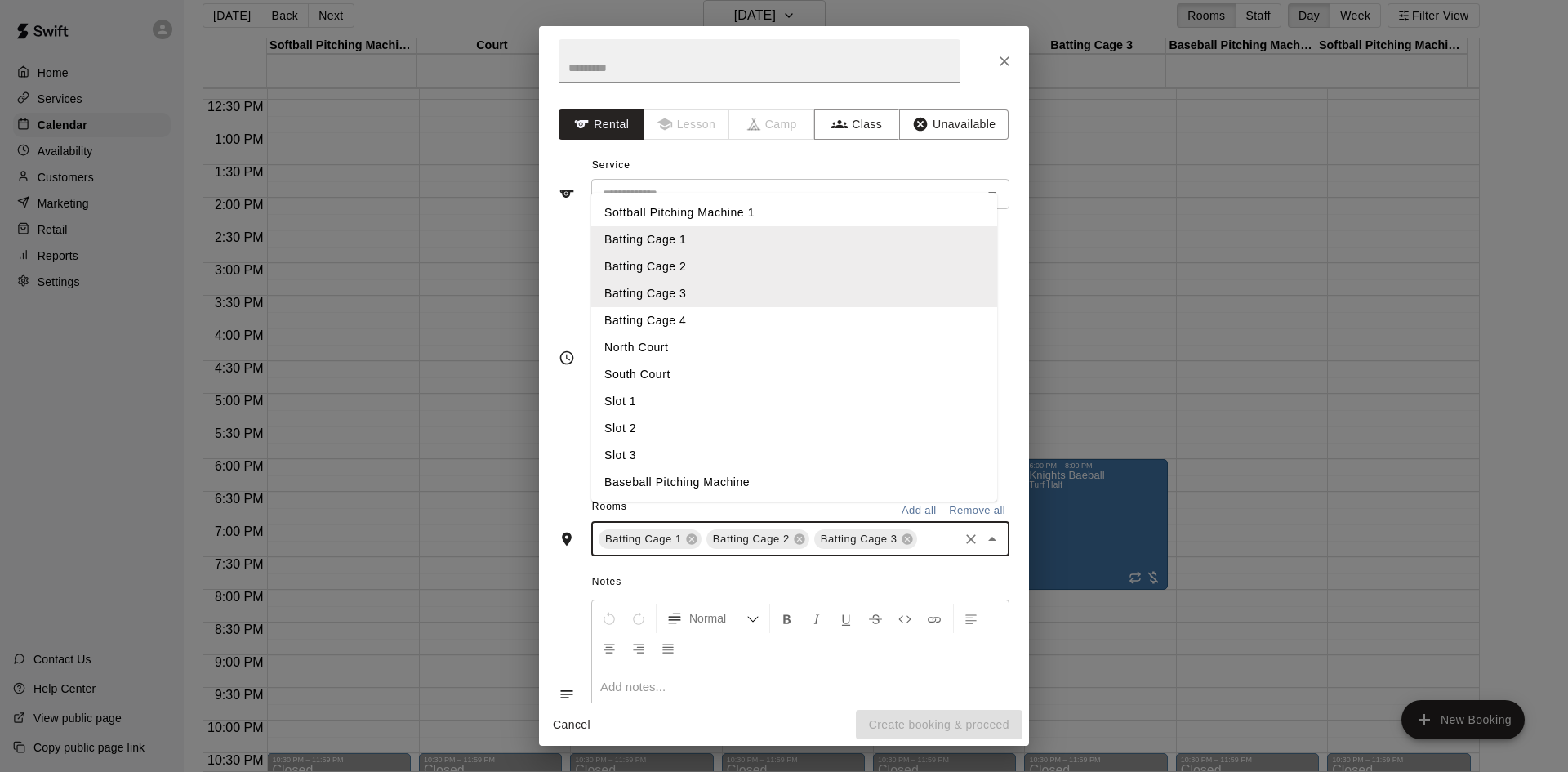
click at [788, 334] on li "Batting Cage 4" at bounding box center [795, 321] width 406 height 27
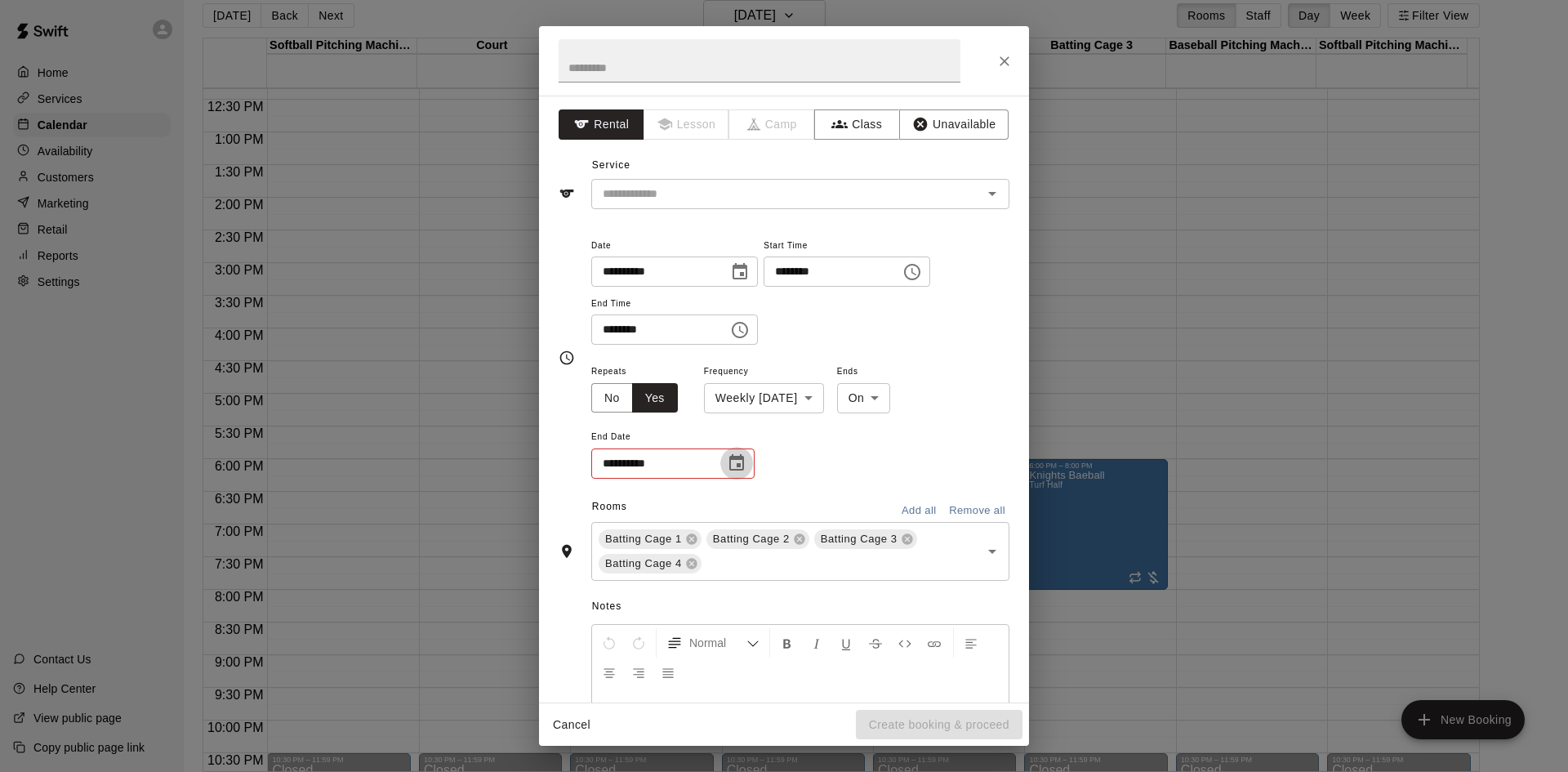
click at [742, 464] on icon "Choose date" at bounding box center [736, 464] width 19 height 19
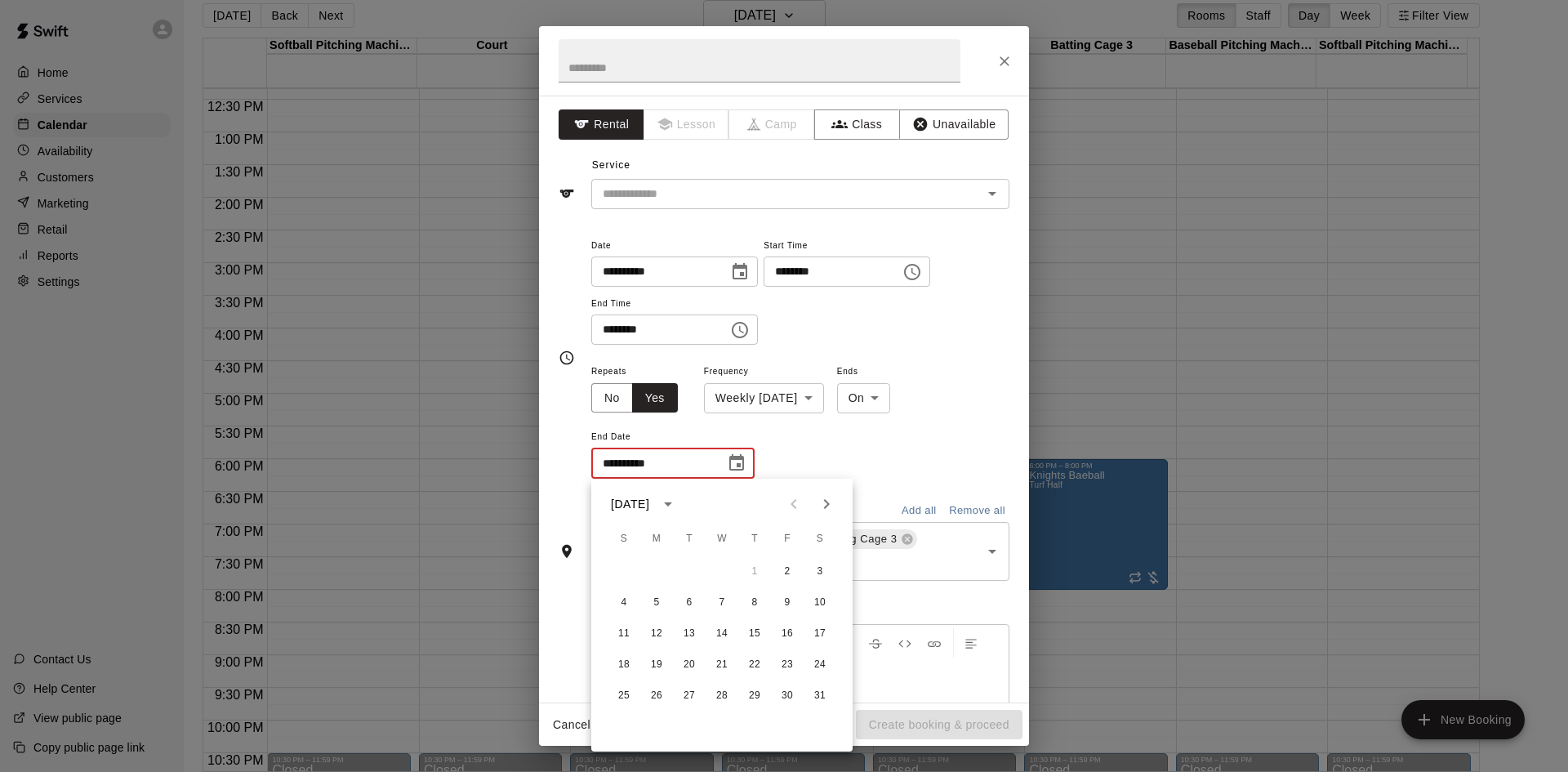
click at [832, 508] on icon "Next month" at bounding box center [826, 504] width 19 height 19
click at [788, 635] on button "20" at bounding box center [787, 634] width 30 height 30
type input "**********"
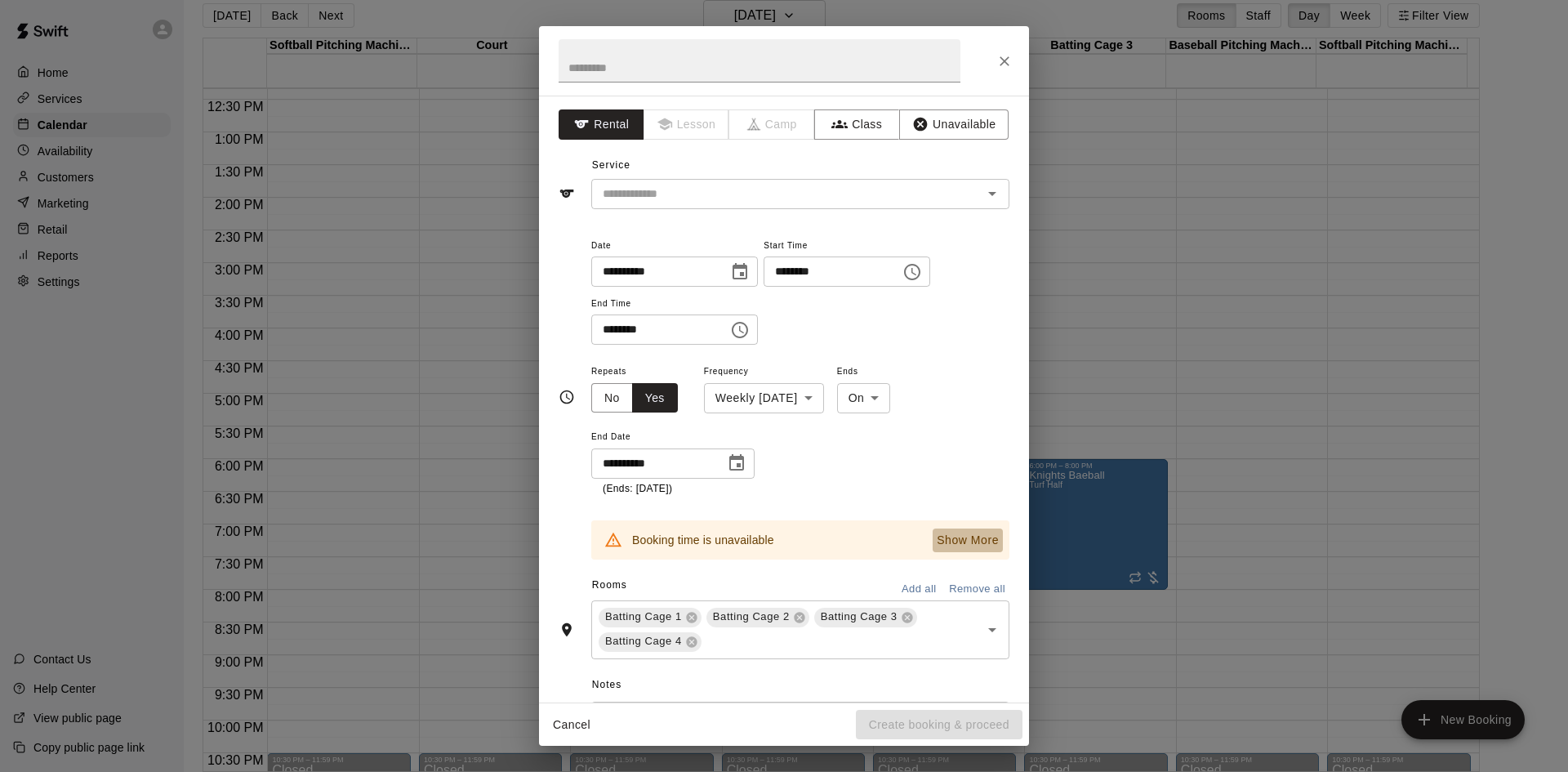
click at [937, 546] on p "Show More" at bounding box center [968, 540] width 62 height 17
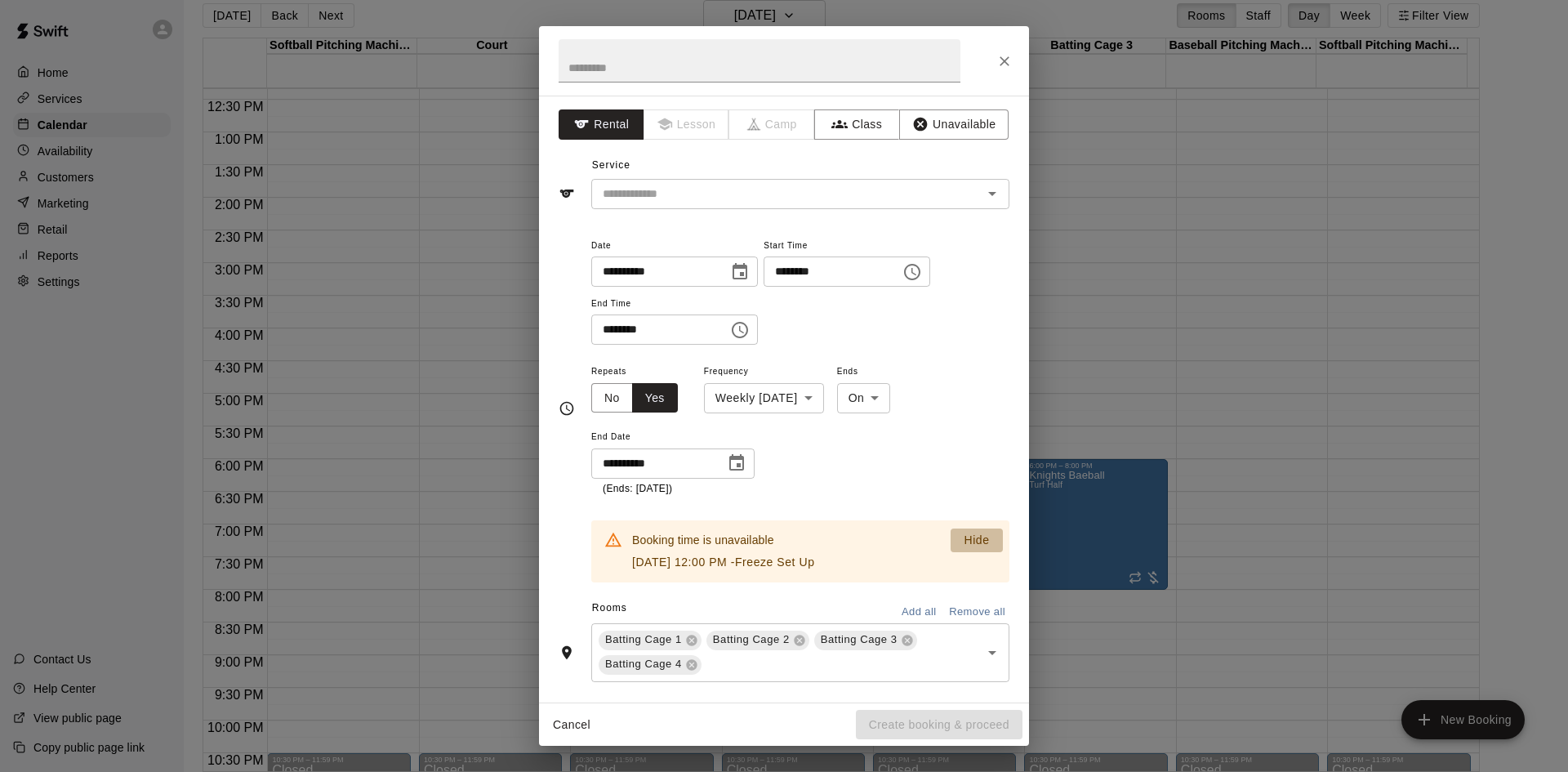
click at [951, 537] on button "Hide" at bounding box center [976, 540] width 53 height 24
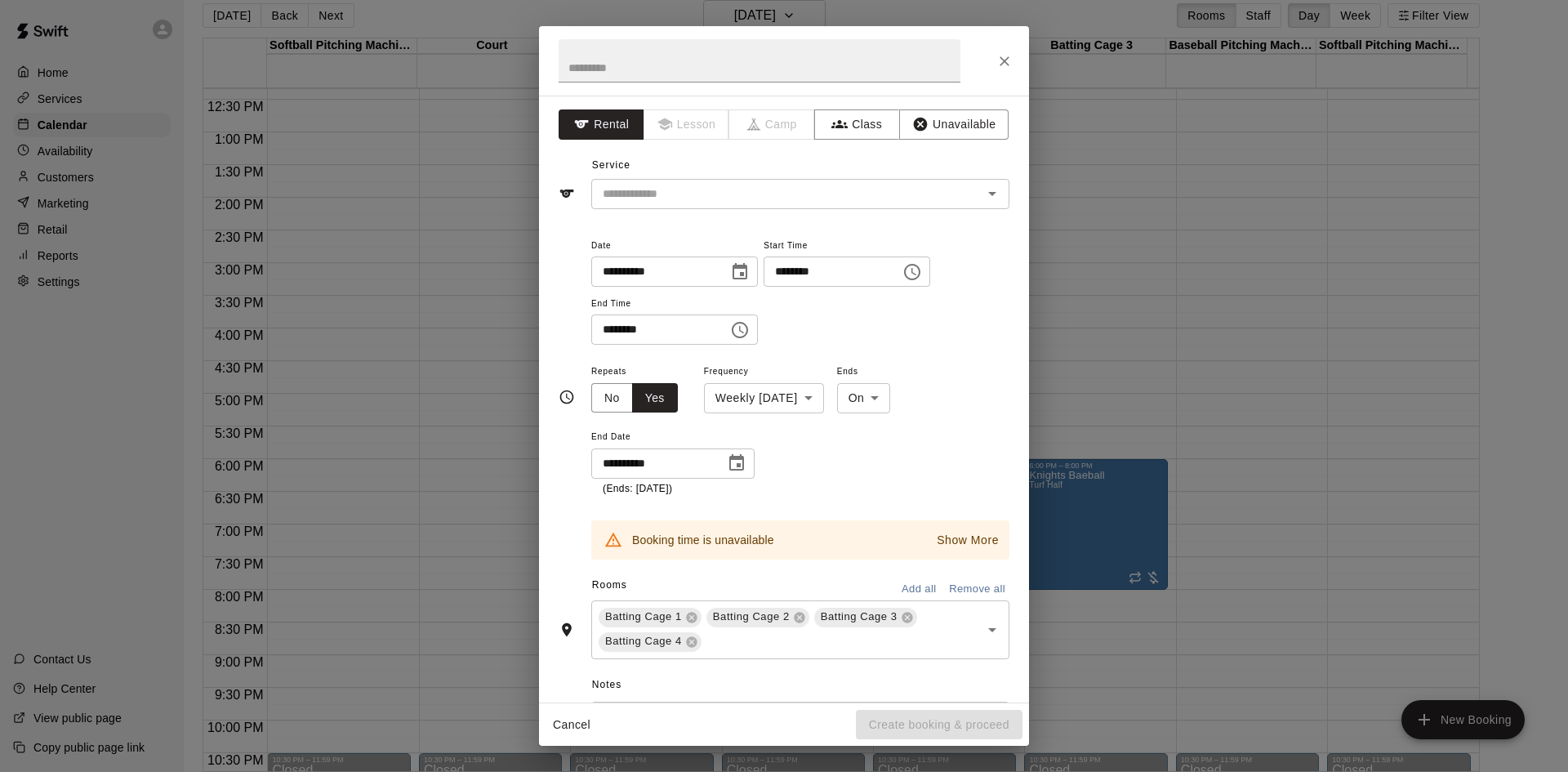
click at [746, 454] on icon "Choose date, selected date is Mar 20, 2026" at bounding box center [736, 464] width 19 height 19
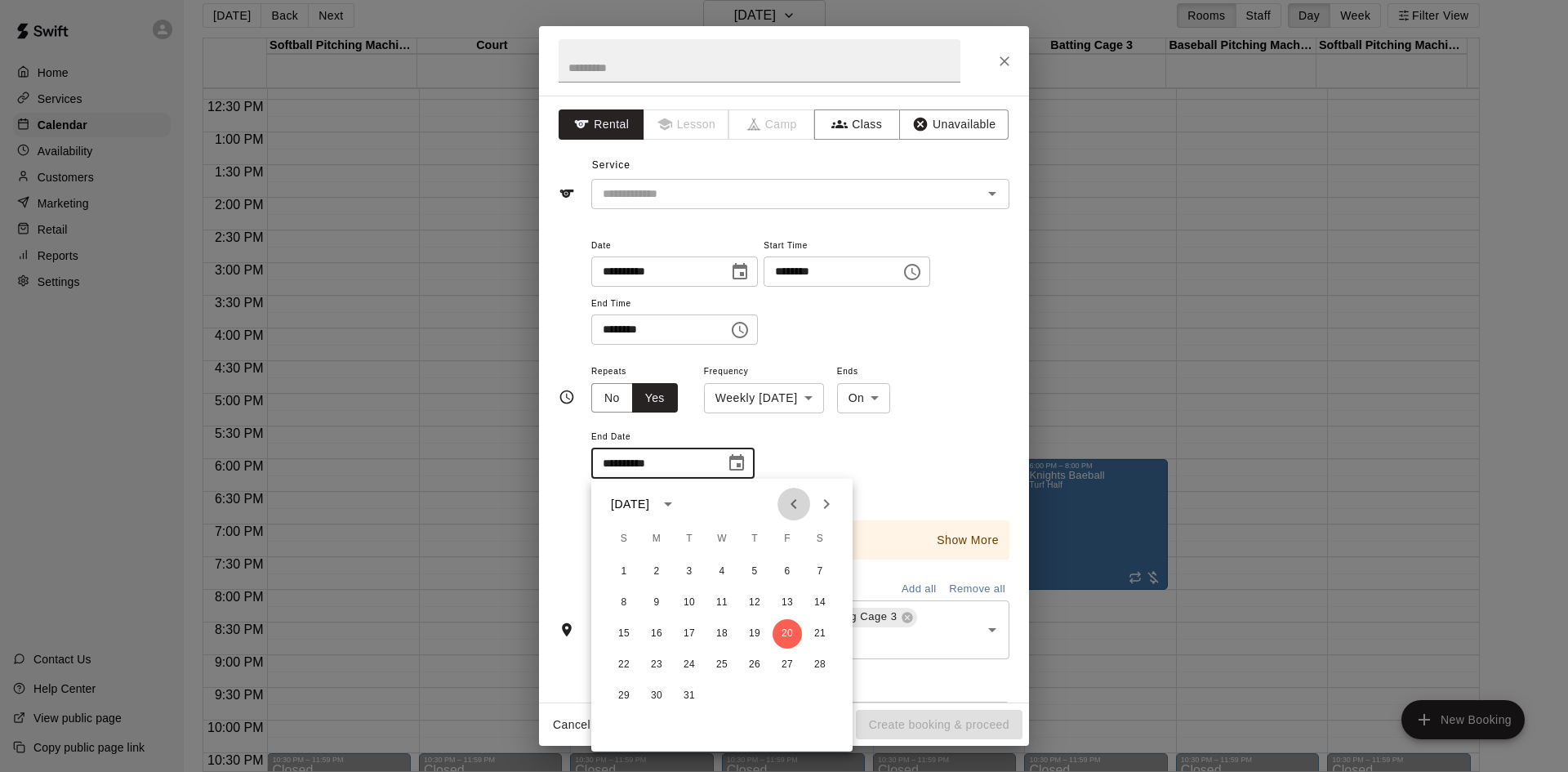
click at [796, 505] on icon "Previous month" at bounding box center [794, 504] width 19 height 19
click at [858, 456] on div "**********" at bounding box center [800, 429] width 418 height 136
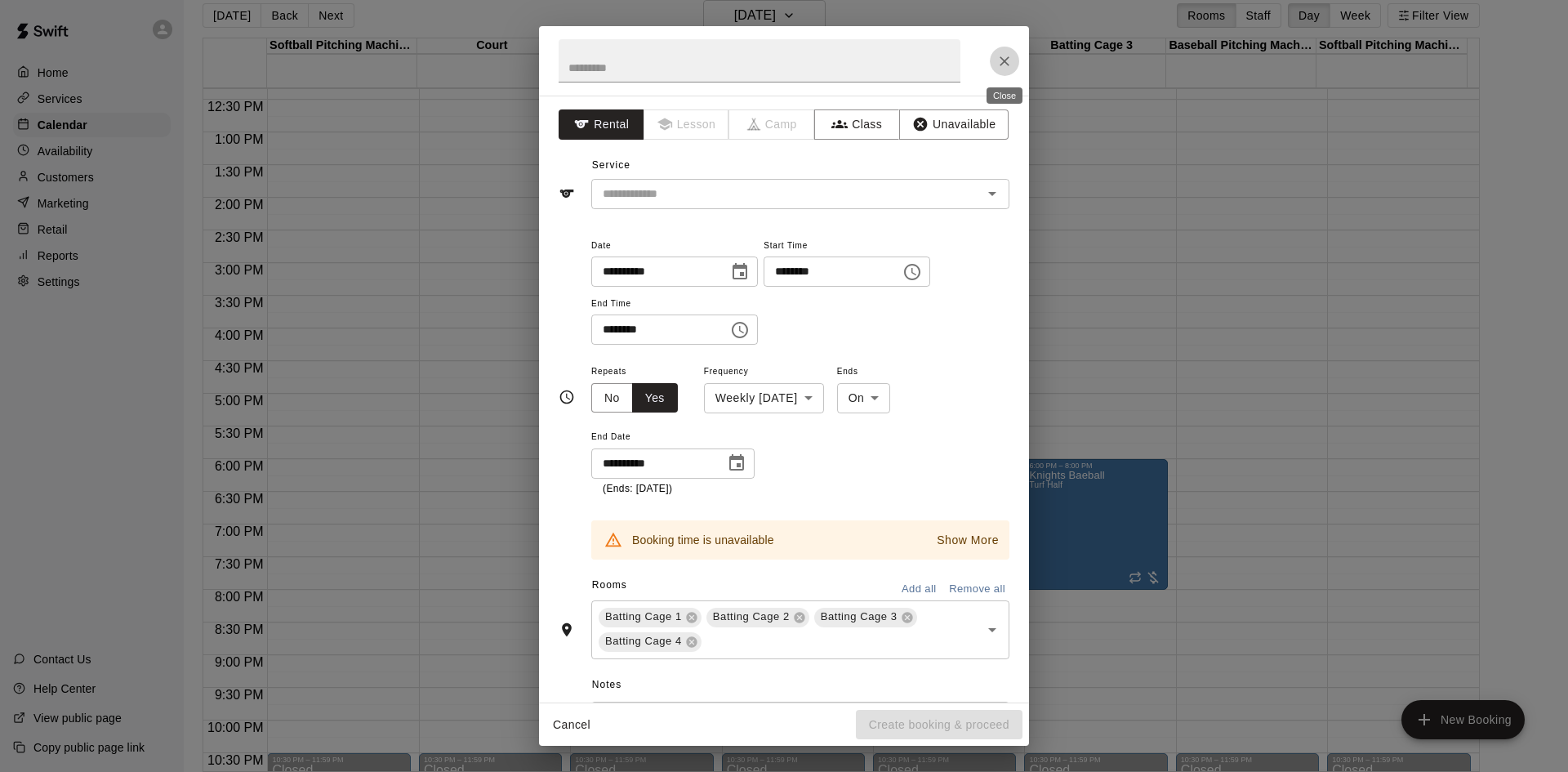
click at [1007, 64] on icon "Close" at bounding box center [1004, 61] width 10 height 10
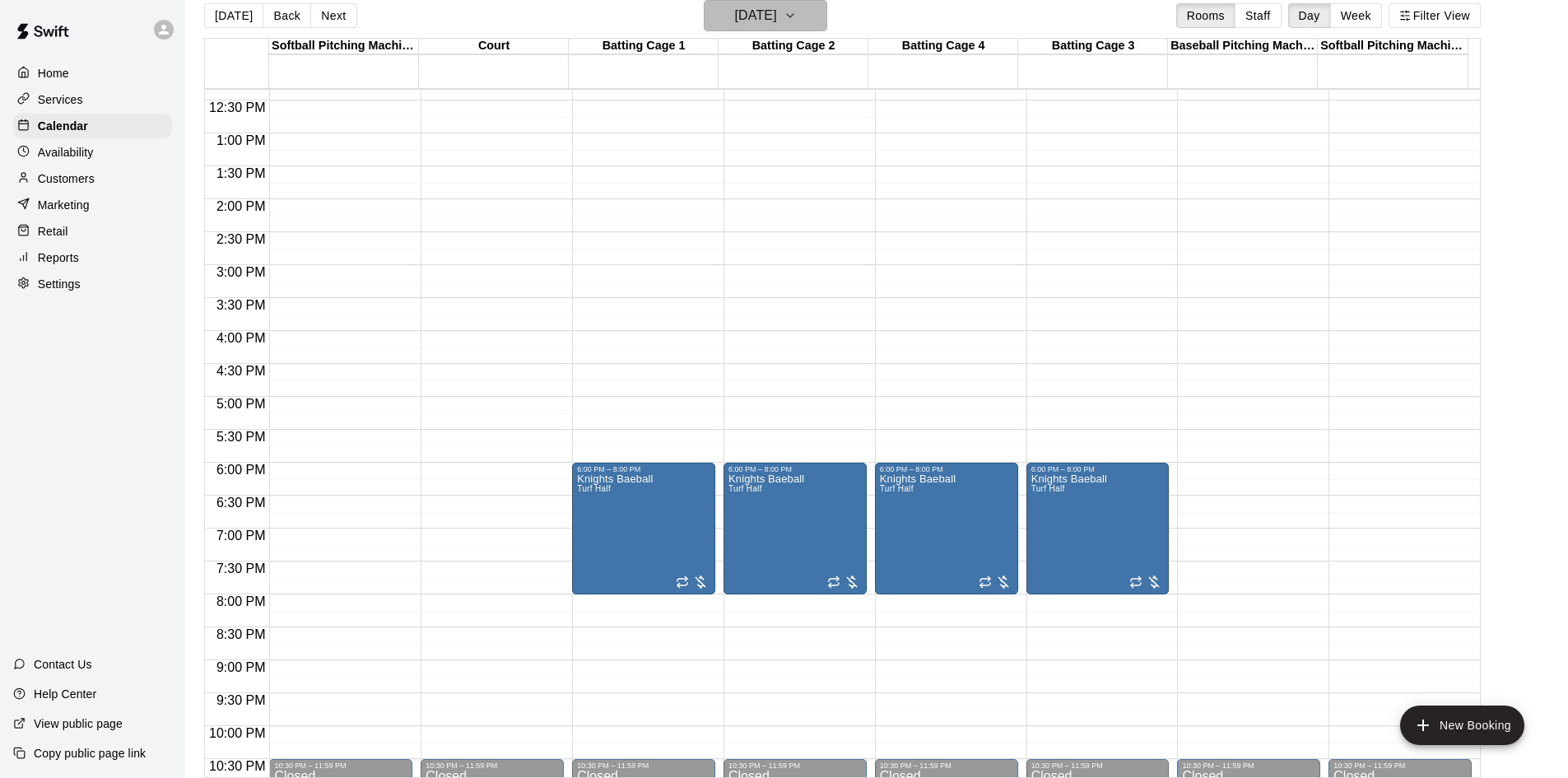
click at [777, 21] on h6 "[DATE]" at bounding box center [756, 15] width 42 height 23
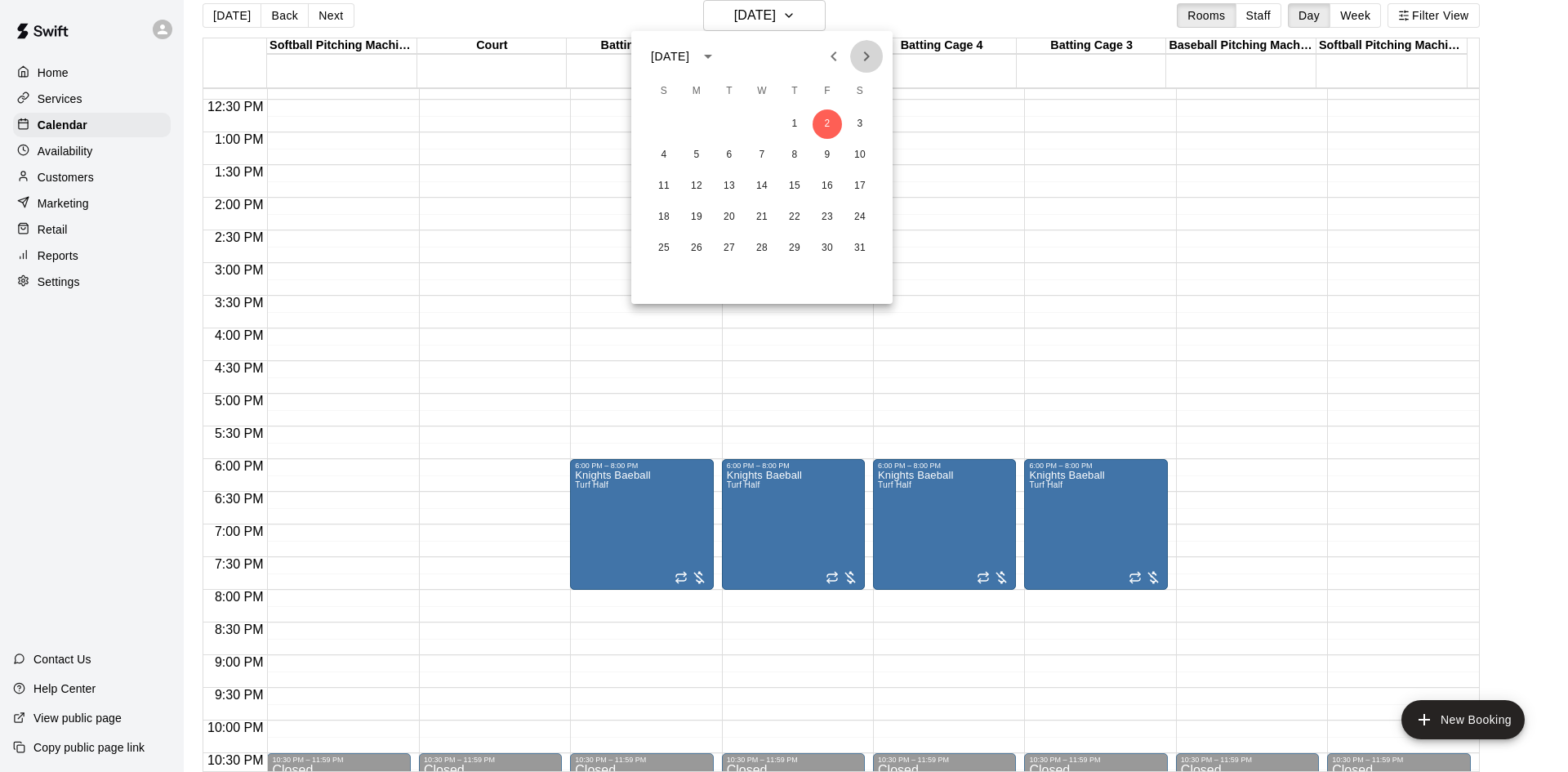
click at [862, 65] on icon "Next month" at bounding box center [866, 57] width 19 height 19
click at [856, 128] on button "7" at bounding box center [860, 124] width 30 height 30
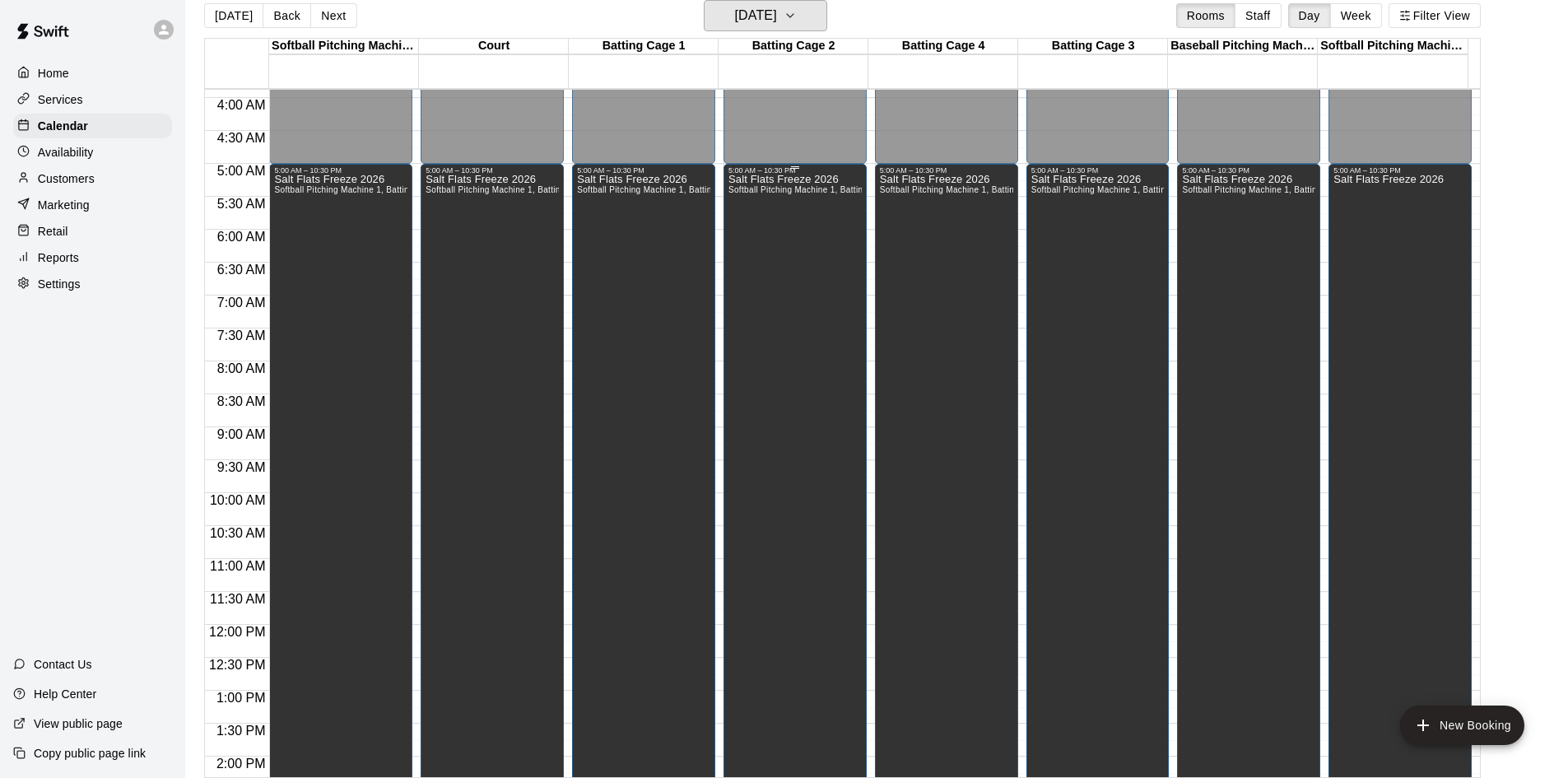
scroll to position [236, 0]
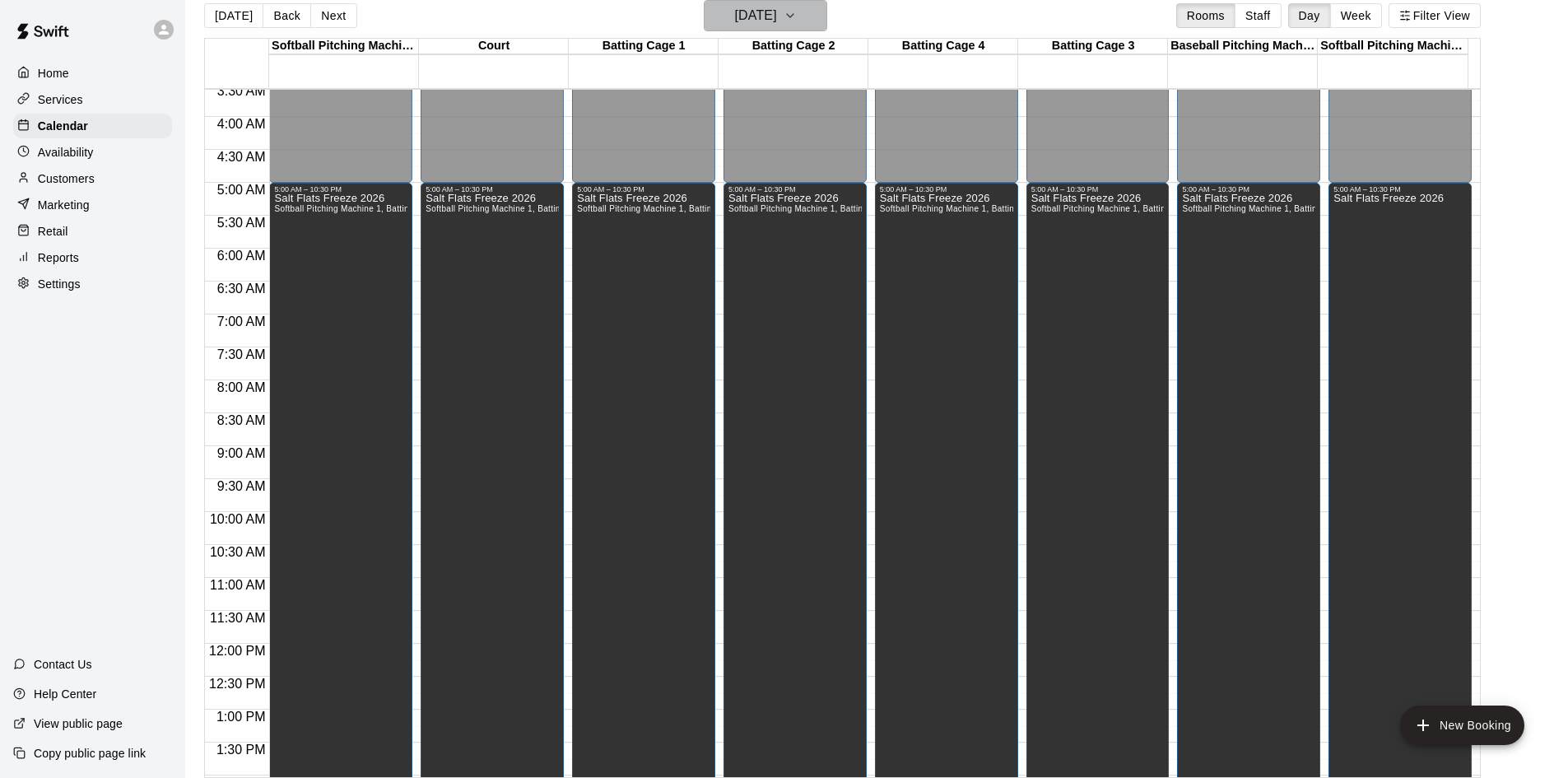
click at [797, 14] on icon "button" at bounding box center [790, 15] width 14 height 19
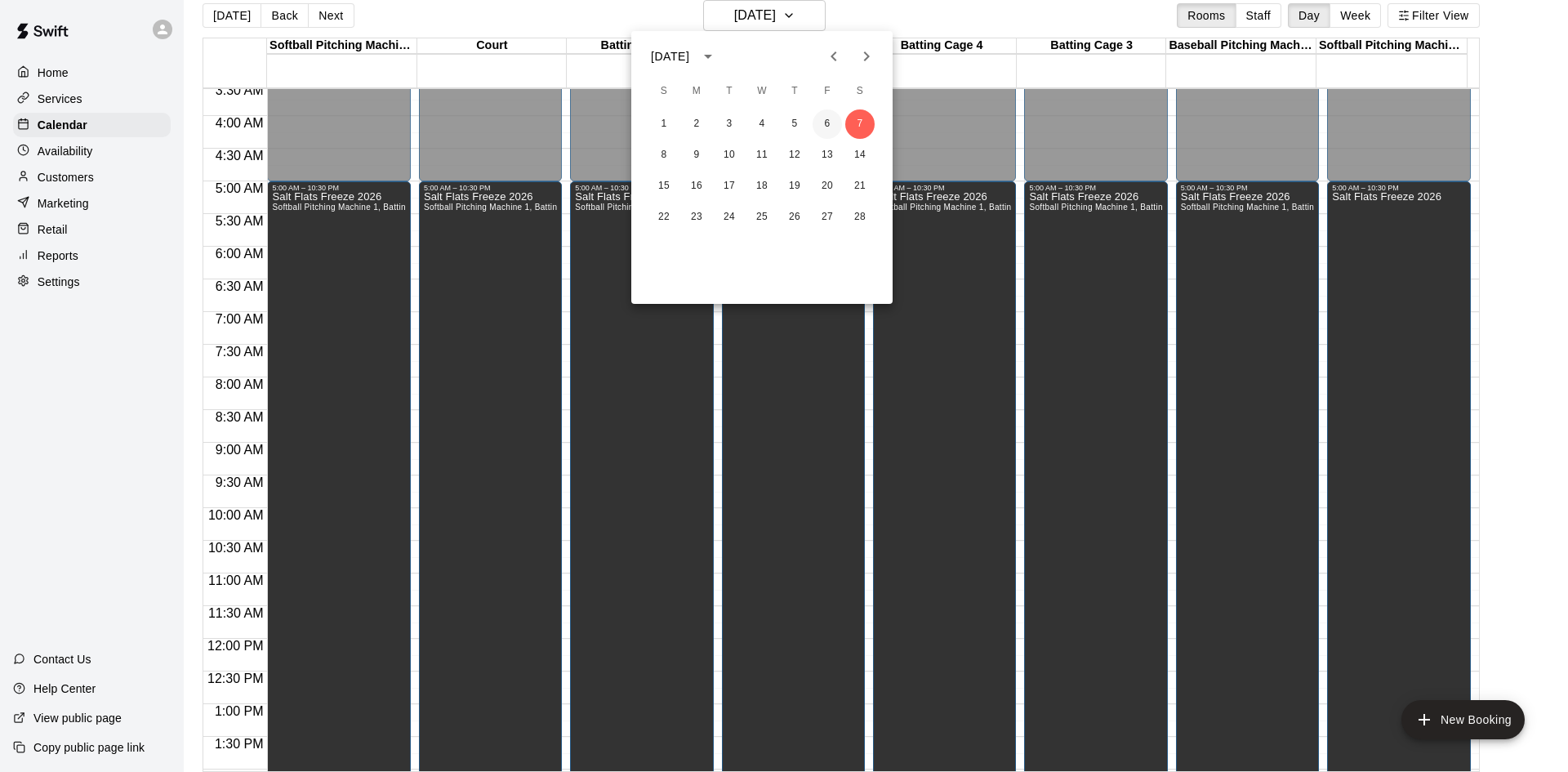
click at [827, 125] on button "6" at bounding box center [827, 124] width 30 height 30
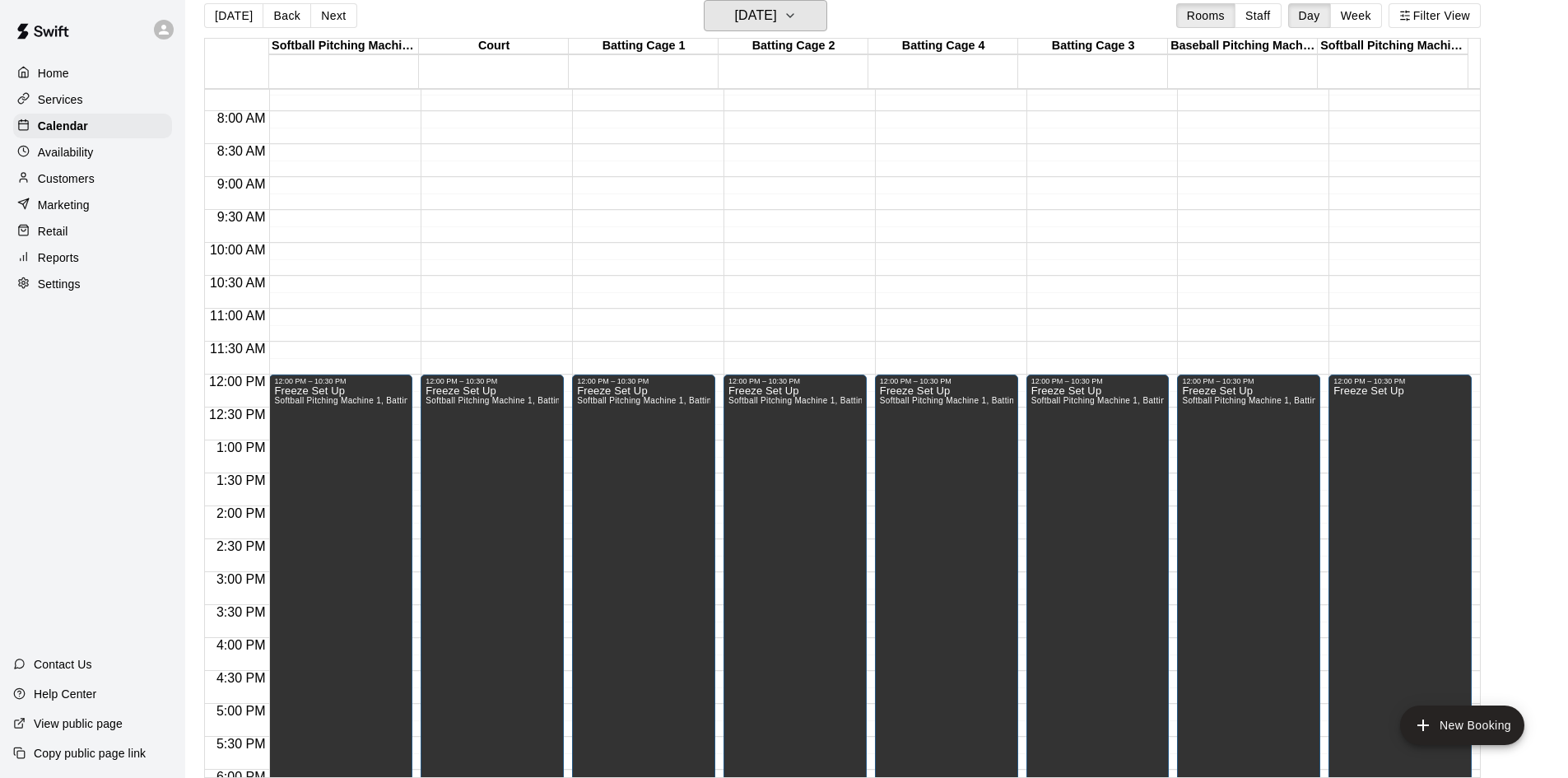
scroll to position [484, 0]
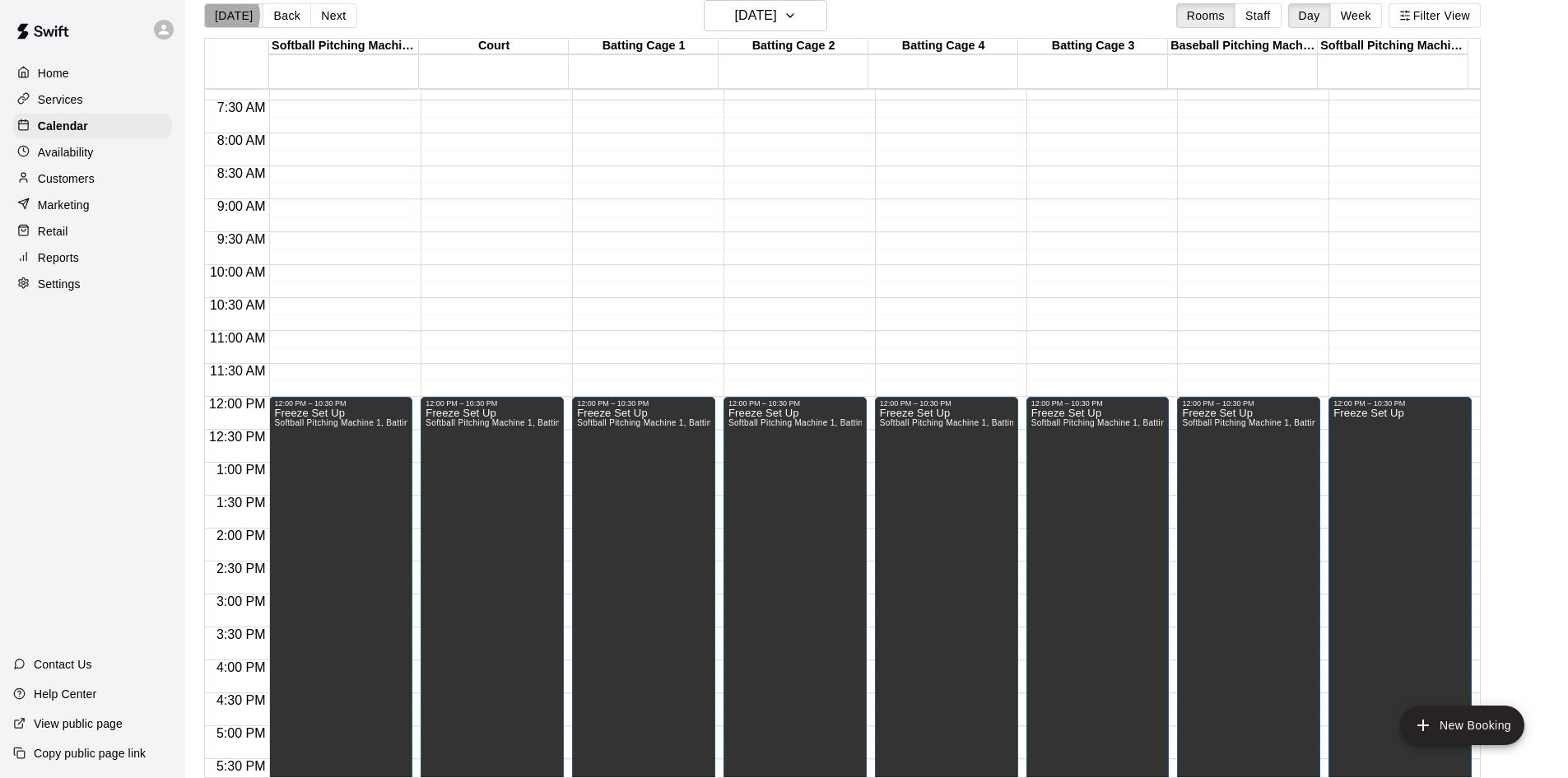
click at [225, 15] on button "[DATE]" at bounding box center [234, 15] width 59 height 25
